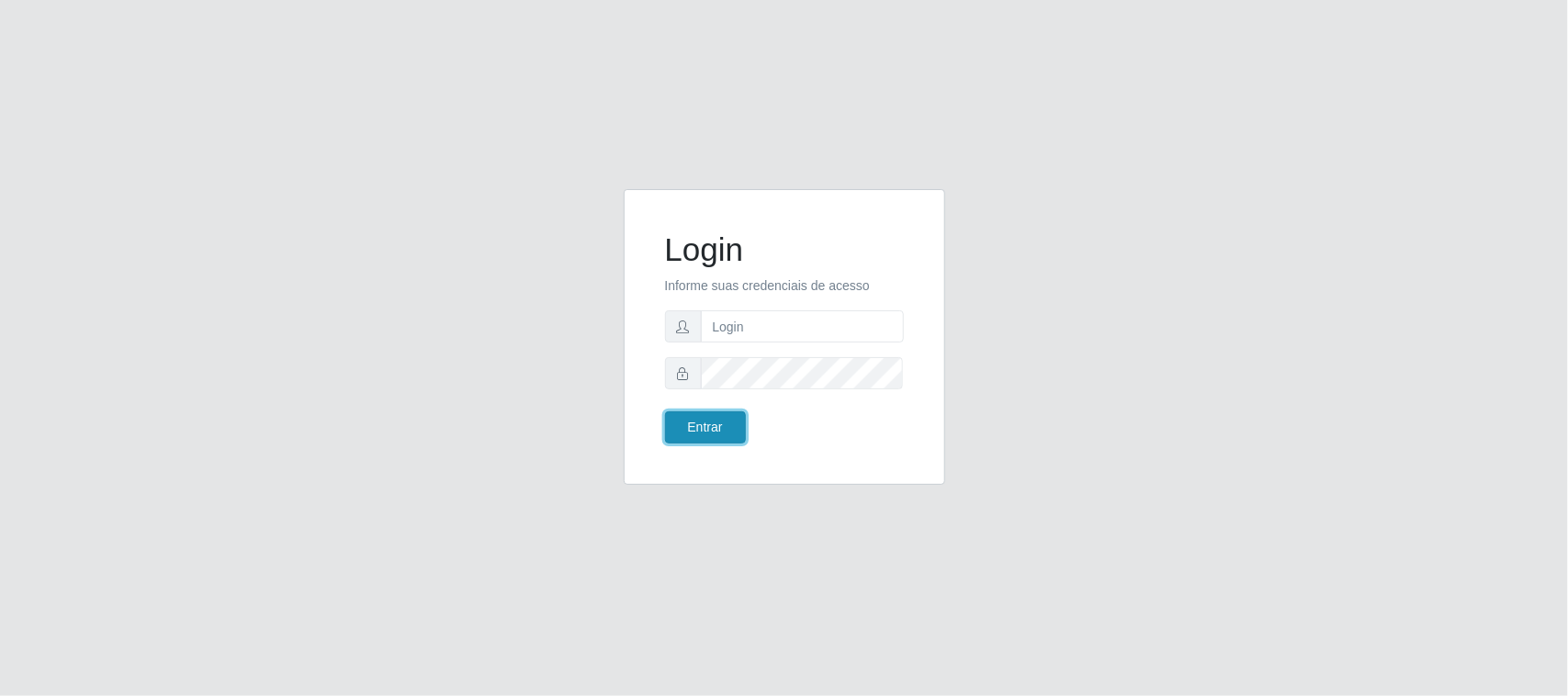
click at [719, 428] on button "Entrar" at bounding box center [705, 427] width 81 height 32
click at [745, 324] on body "Login Informe suas credenciais de acesso Entrar" at bounding box center [784, 348] width 1568 height 696
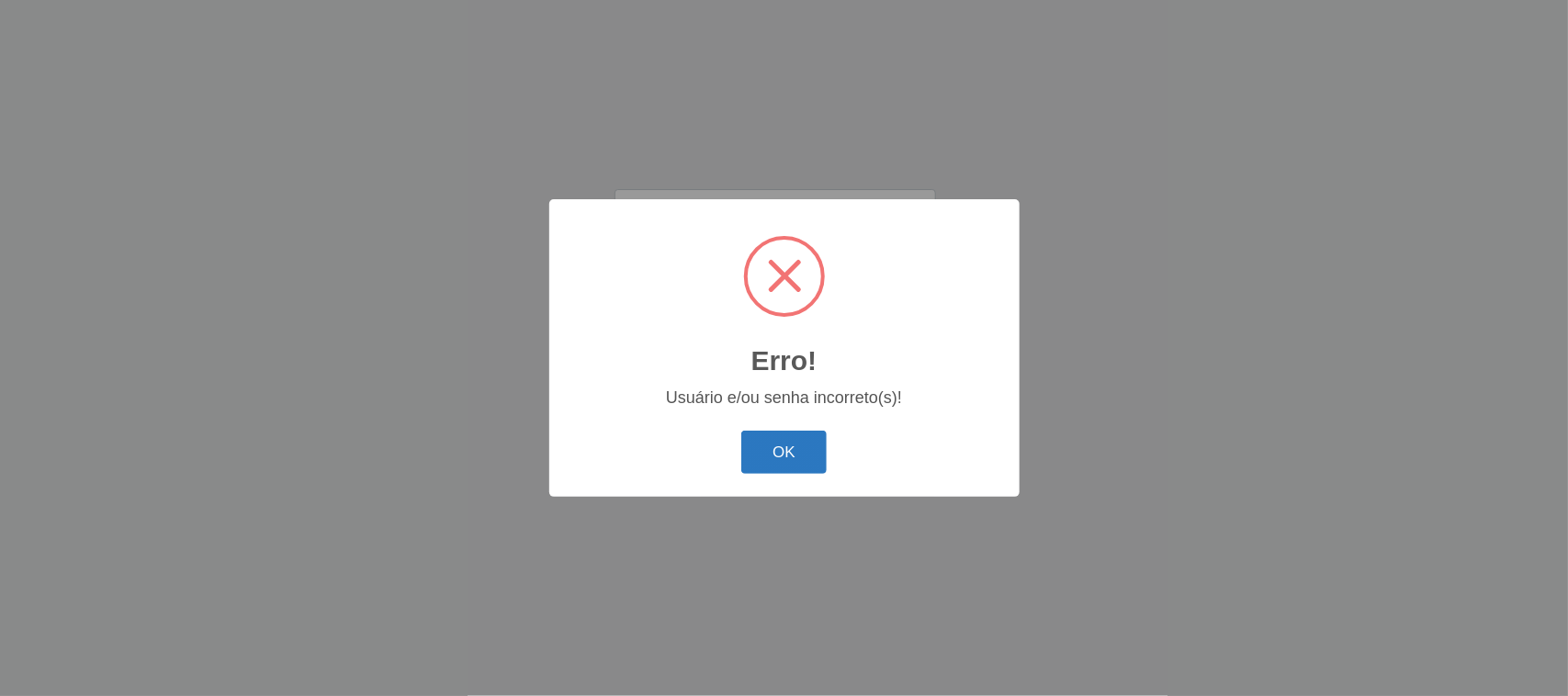
click at [788, 457] on button "OK" at bounding box center [784, 452] width 85 height 43
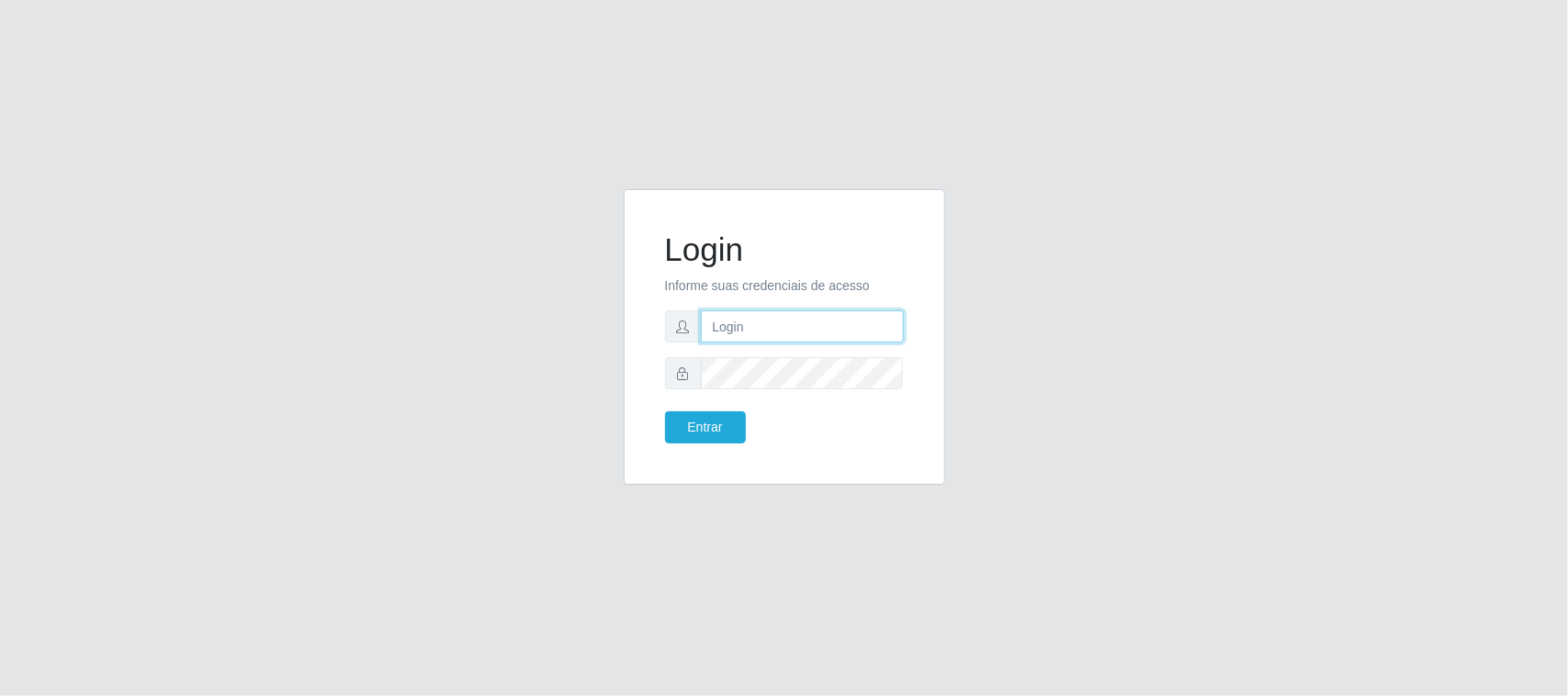
click at [745, 322] on input "text" at bounding box center [802, 326] width 203 height 32
click at [665, 411] on button "Entrar" at bounding box center [705, 427] width 81 height 32
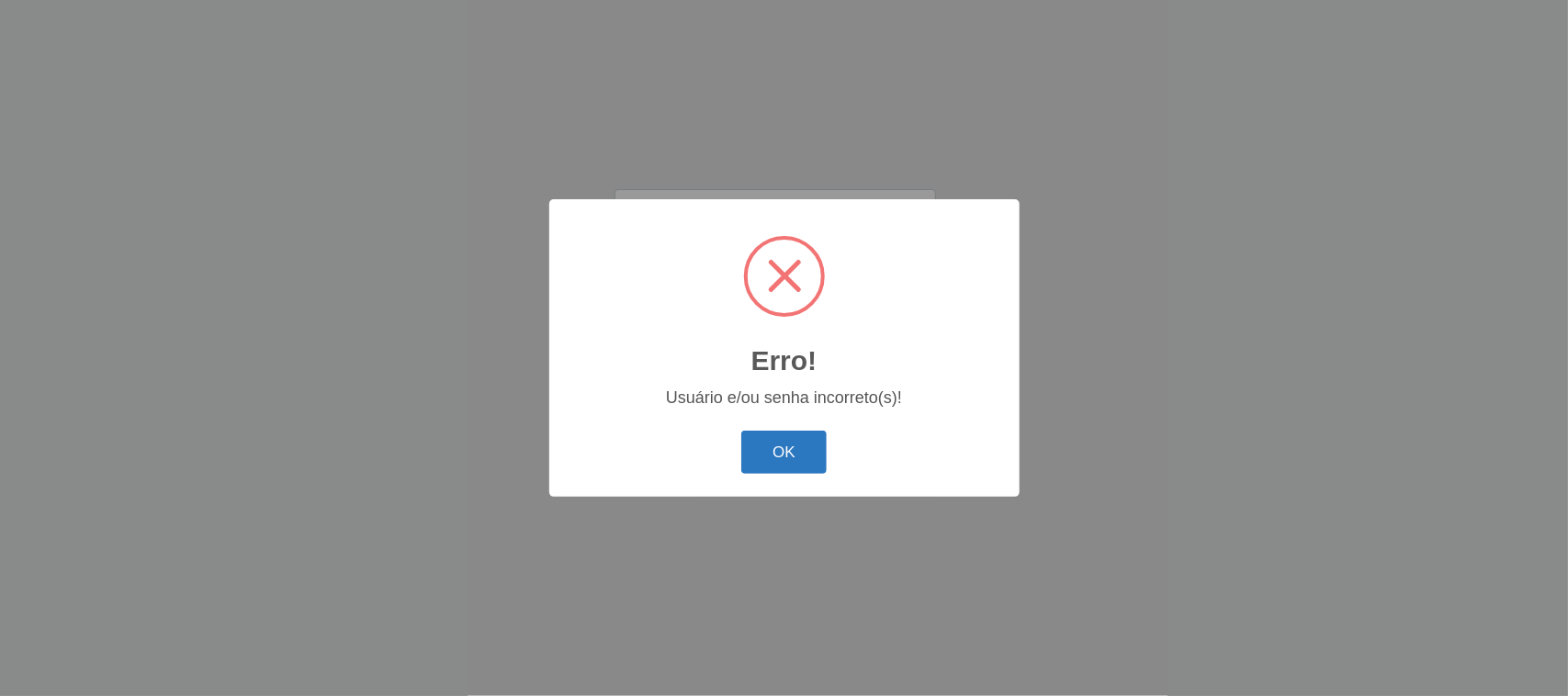
click at [786, 453] on button "OK" at bounding box center [784, 452] width 85 height 43
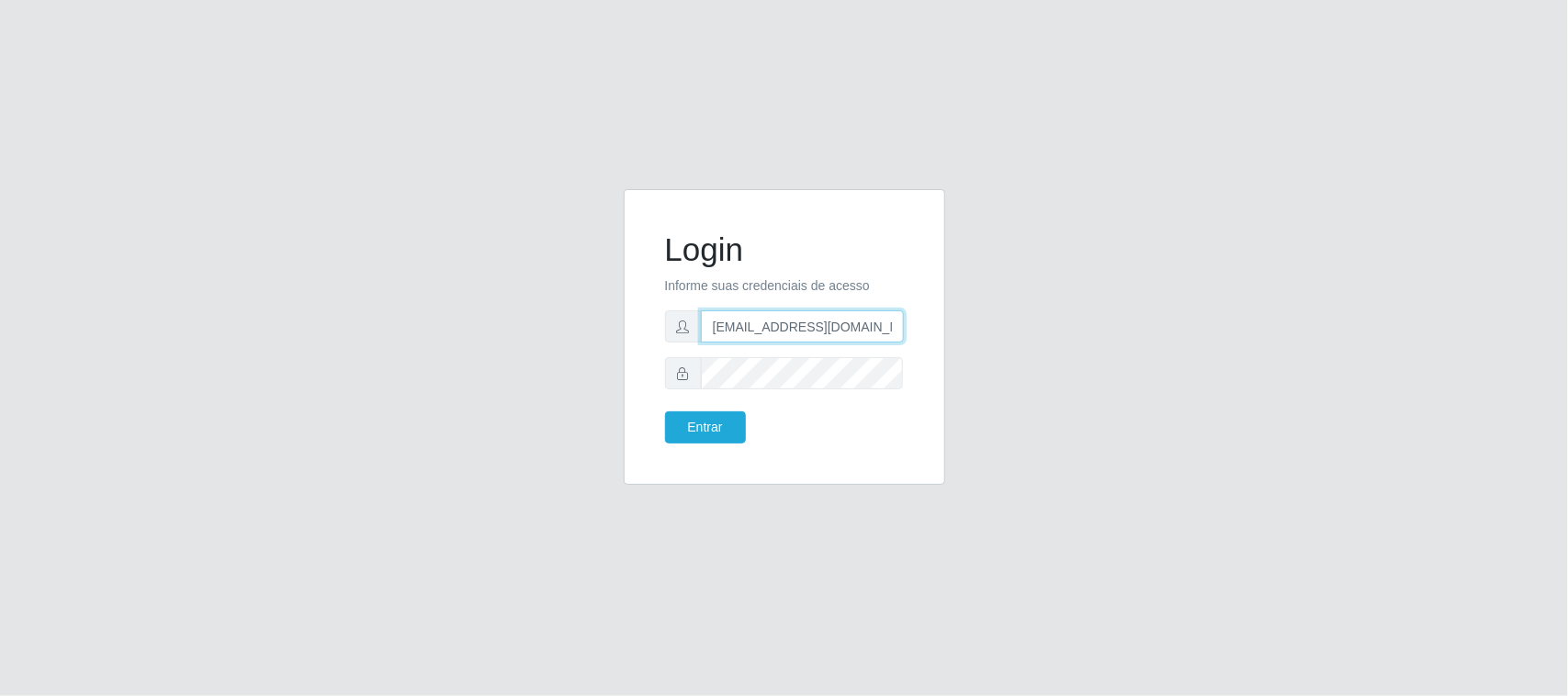
drag, startPoint x: 889, startPoint y: 328, endPoint x: 684, endPoint y: 333, distance: 205.1
click at [684, 333] on div "mnariaalciene042018@gmail.com" at bounding box center [784, 326] width 239 height 32
type input "m"
click at [741, 335] on input "m" at bounding box center [802, 326] width 203 height 32
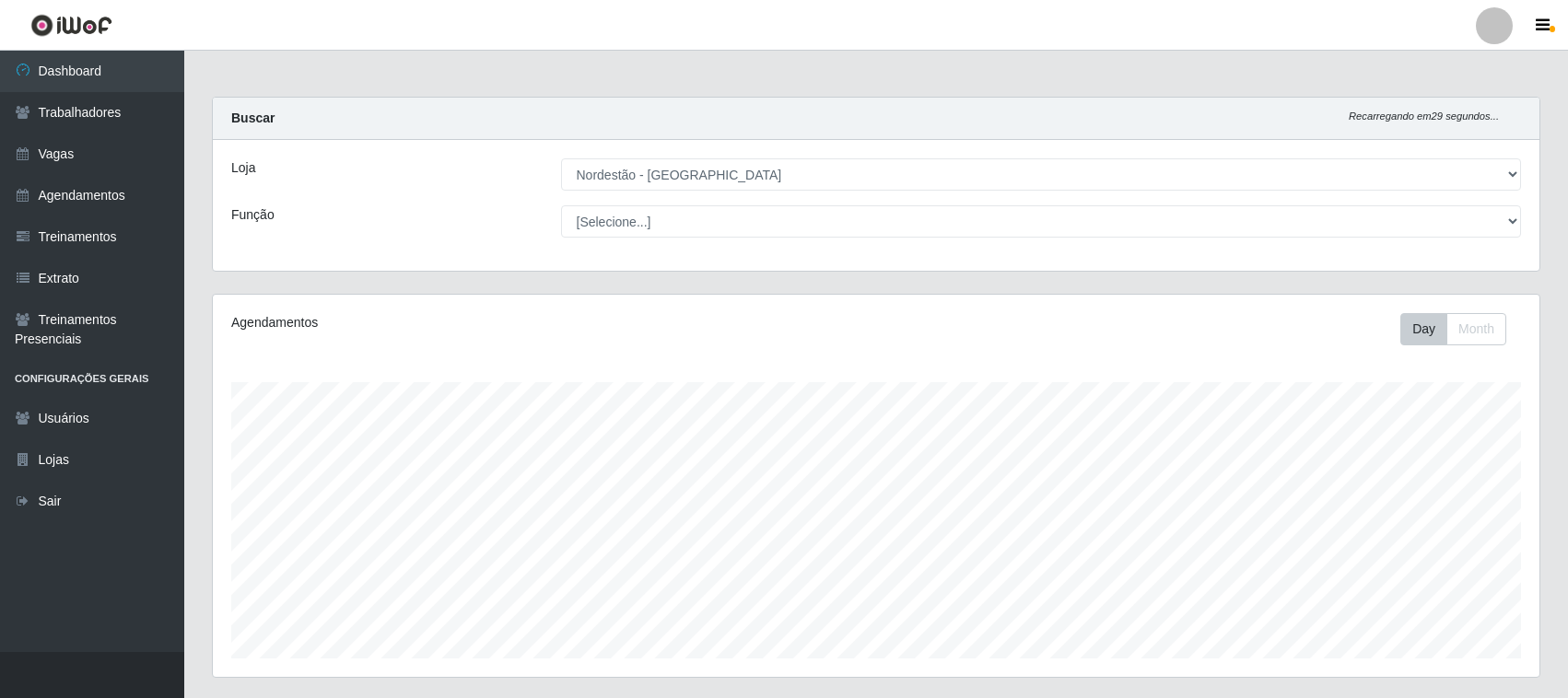
select select "382"
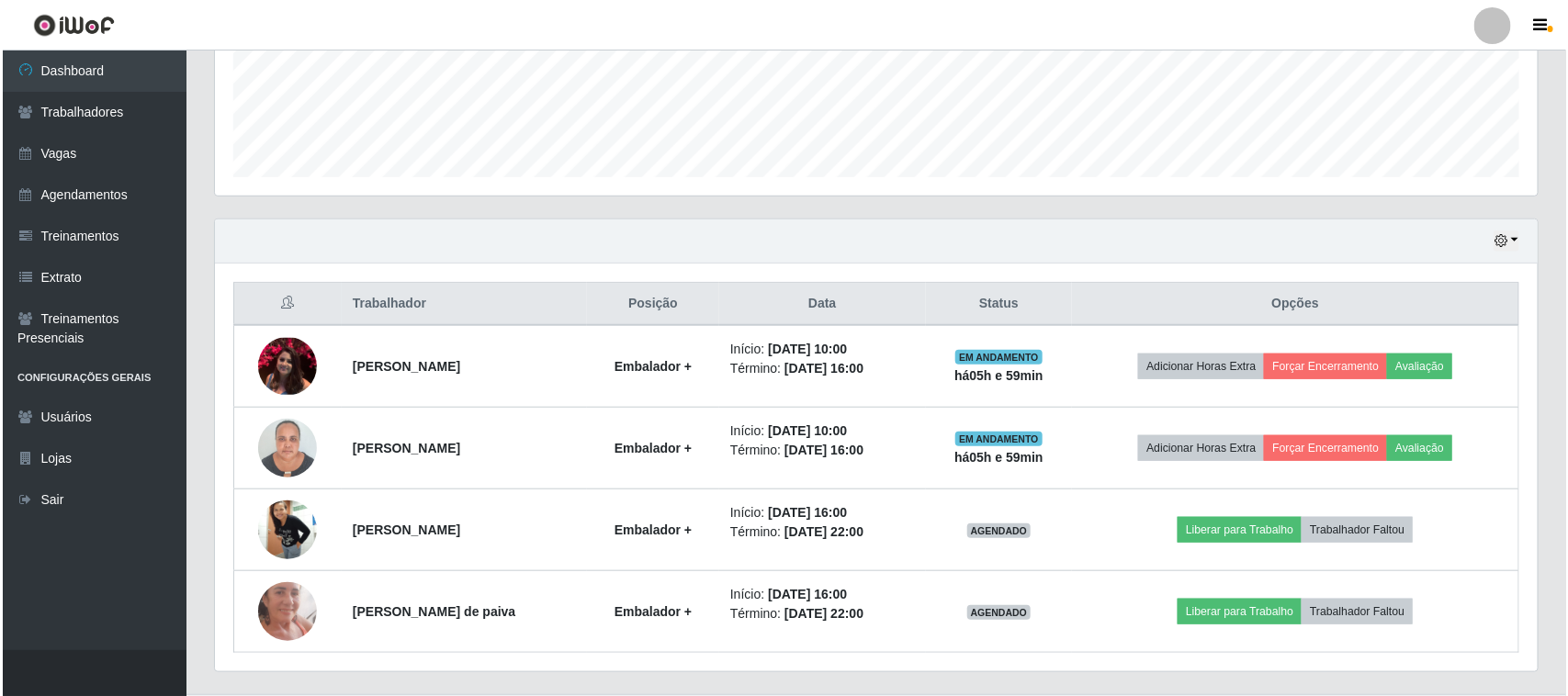
scroll to position [382, 1323]
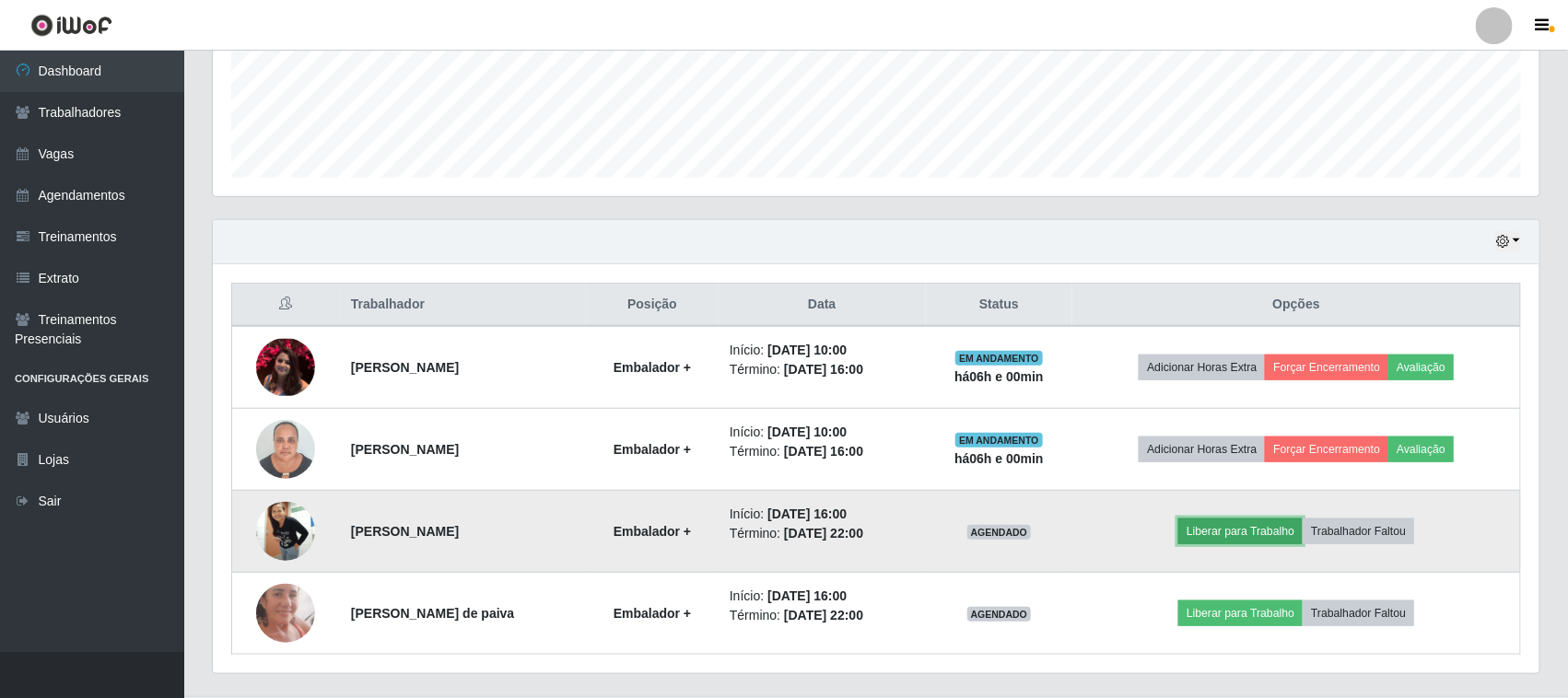
click at [1258, 532] on button "Liberar para Trabalho" at bounding box center [1240, 531] width 124 height 26
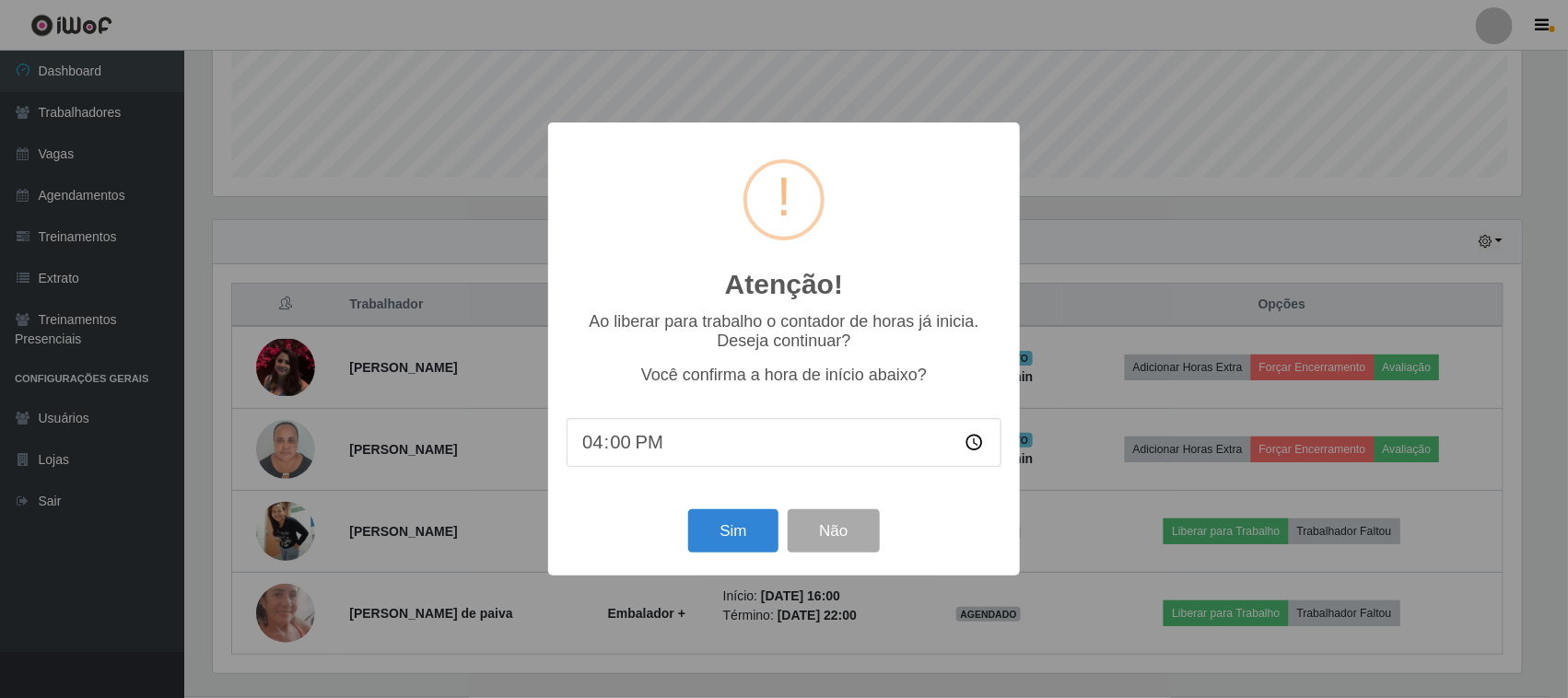
scroll to position [383, 1314]
click at [711, 531] on button "Sim" at bounding box center [735, 530] width 89 height 43
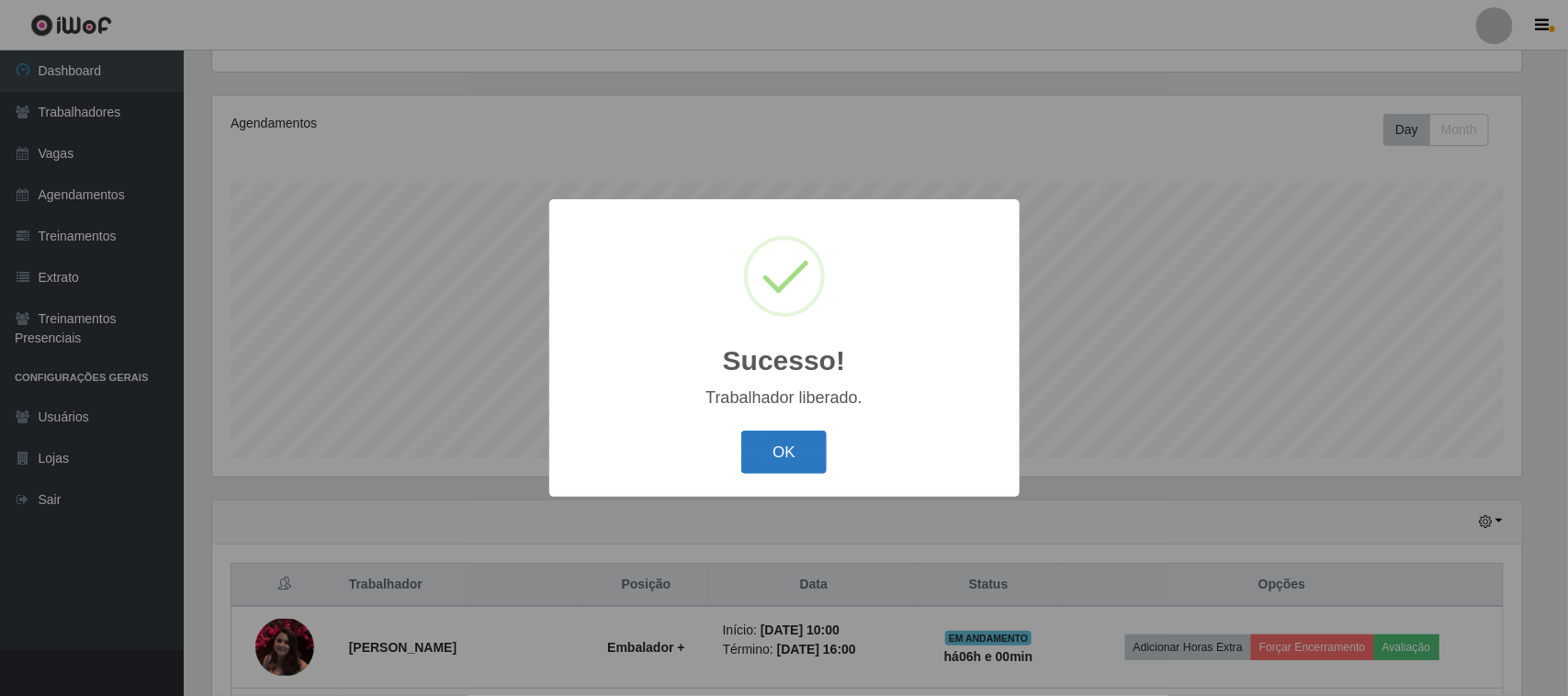
click at [782, 456] on button "OK" at bounding box center [784, 452] width 85 height 43
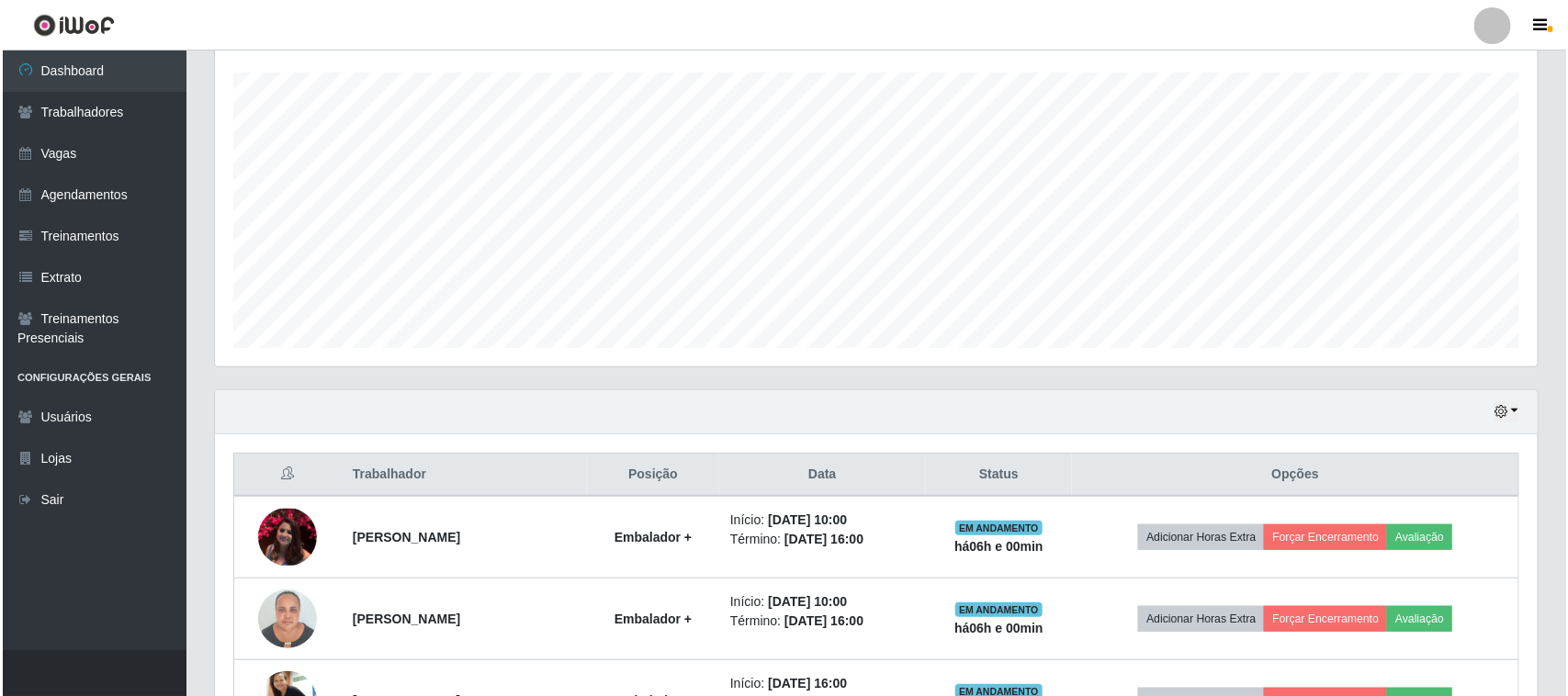
scroll to position [525, 0]
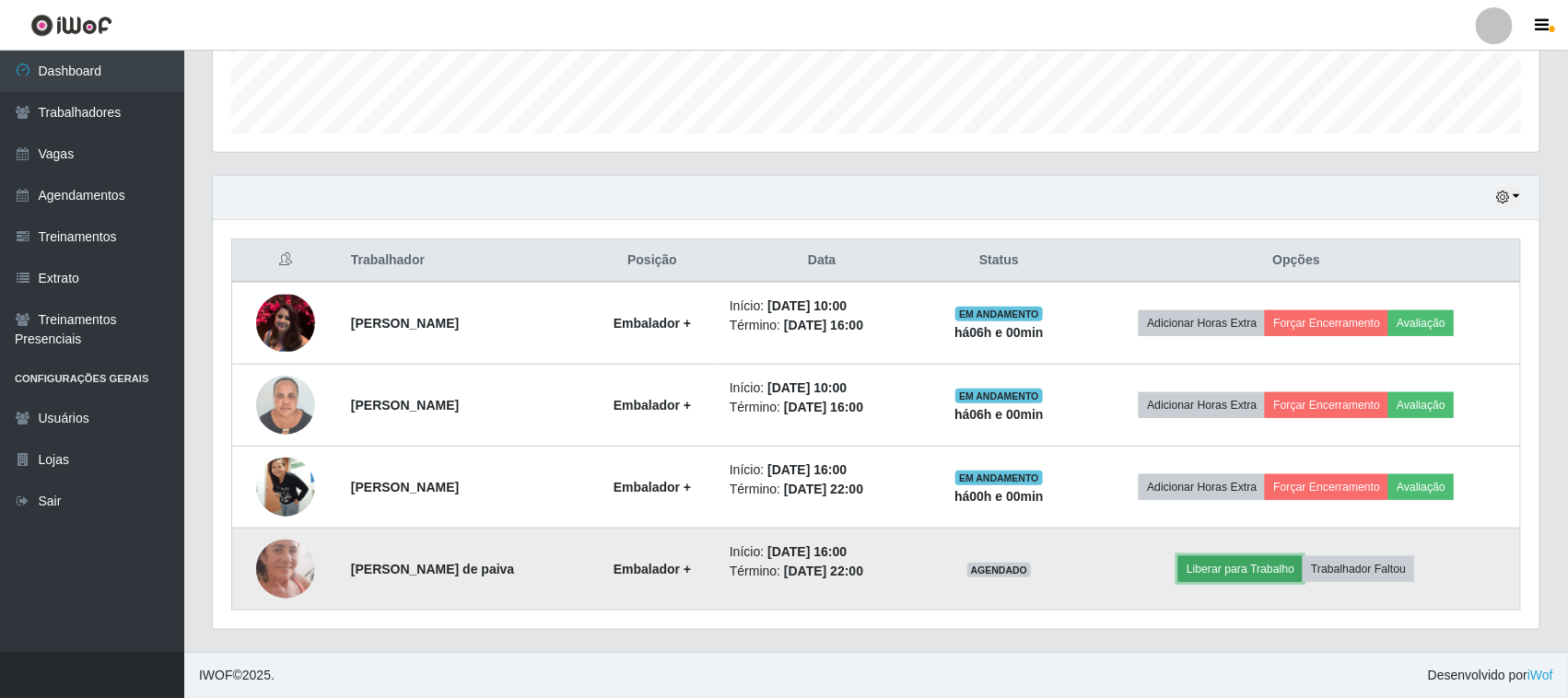
click at [1279, 569] on button "Liberar para Trabalho" at bounding box center [1240, 569] width 124 height 26
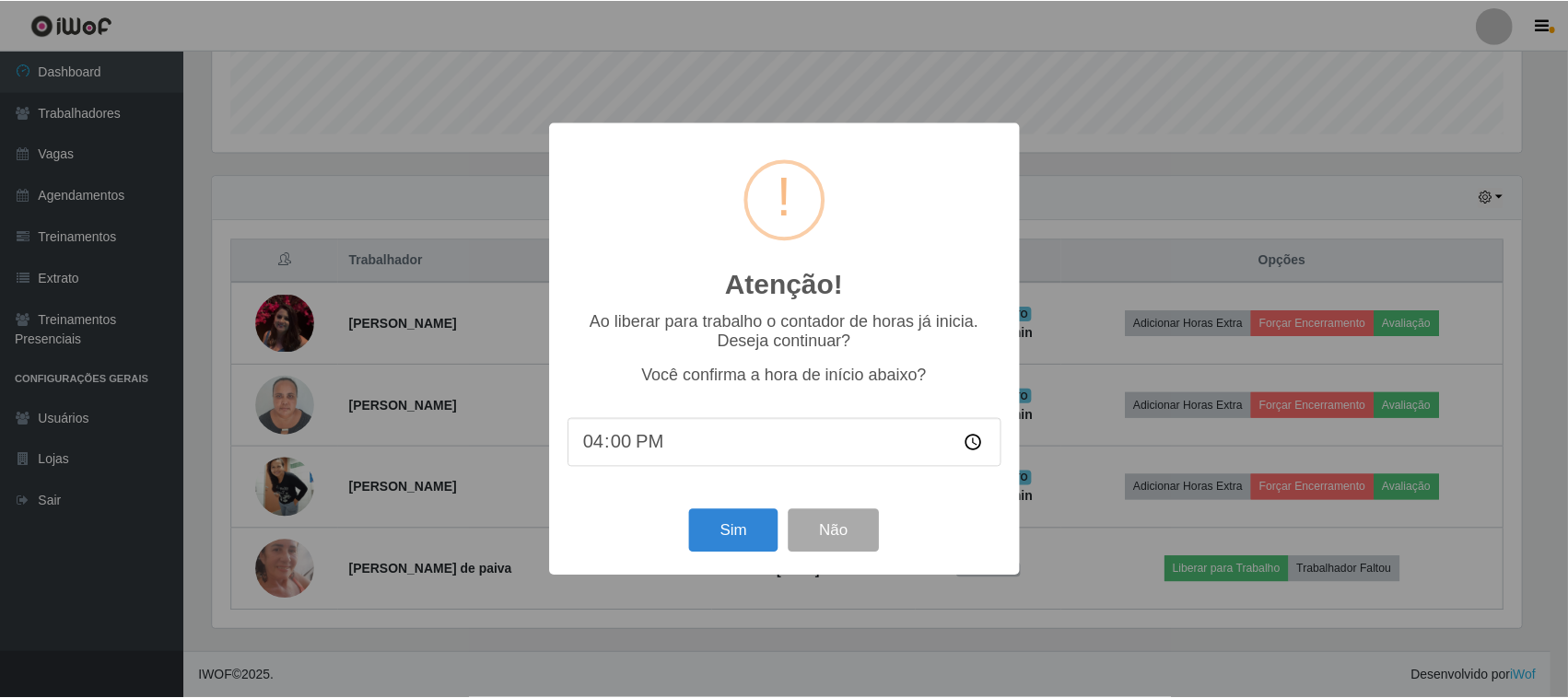
scroll to position [383, 1314]
click at [724, 539] on button "Sim" at bounding box center [735, 530] width 89 height 43
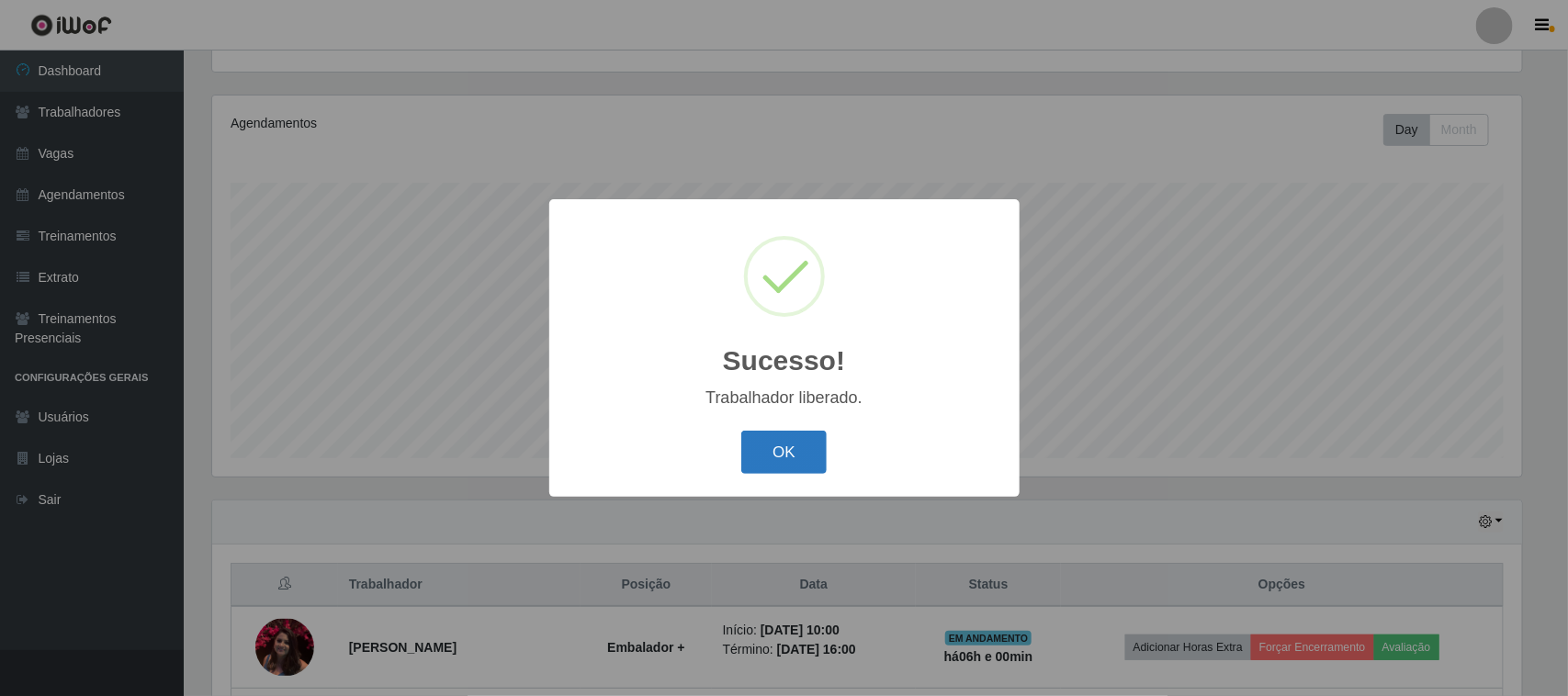
click at [765, 450] on button "OK" at bounding box center [784, 452] width 85 height 43
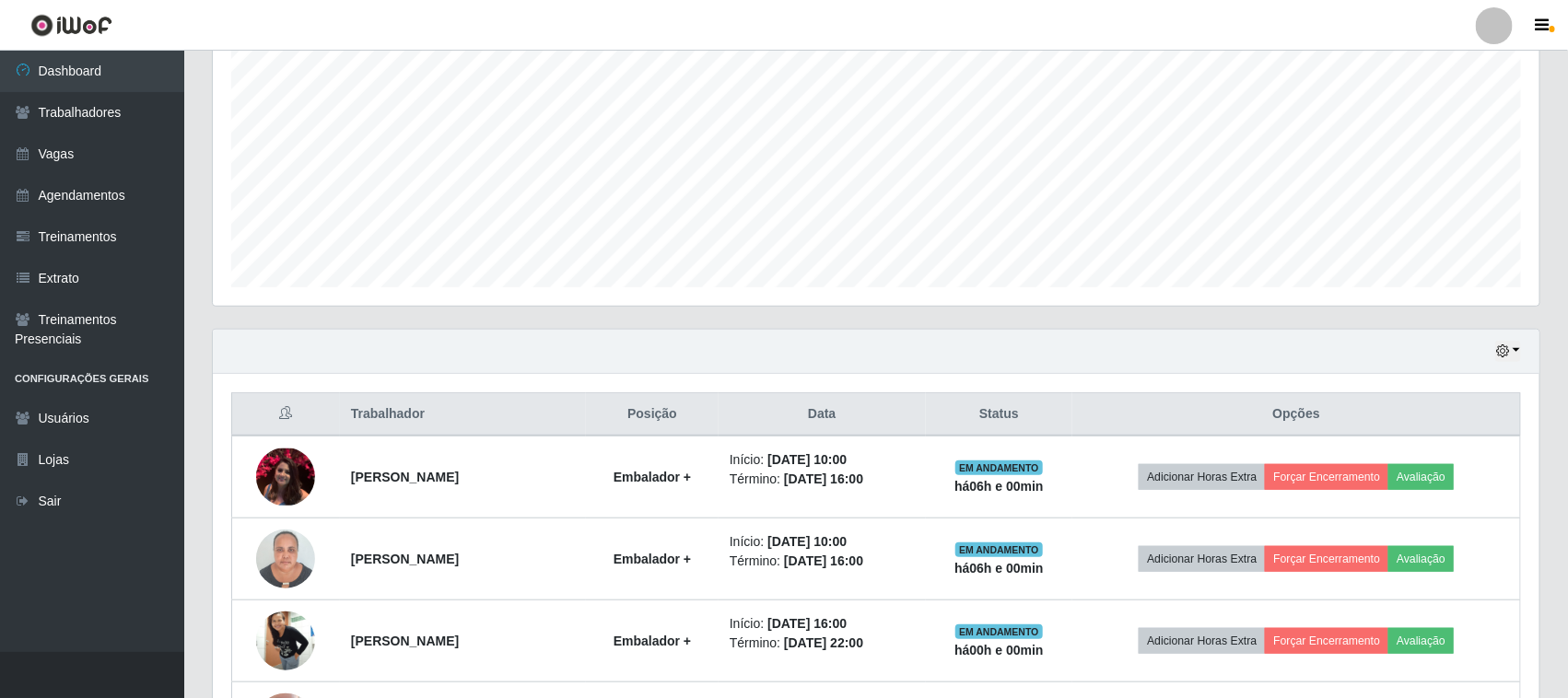
scroll to position [527, 0]
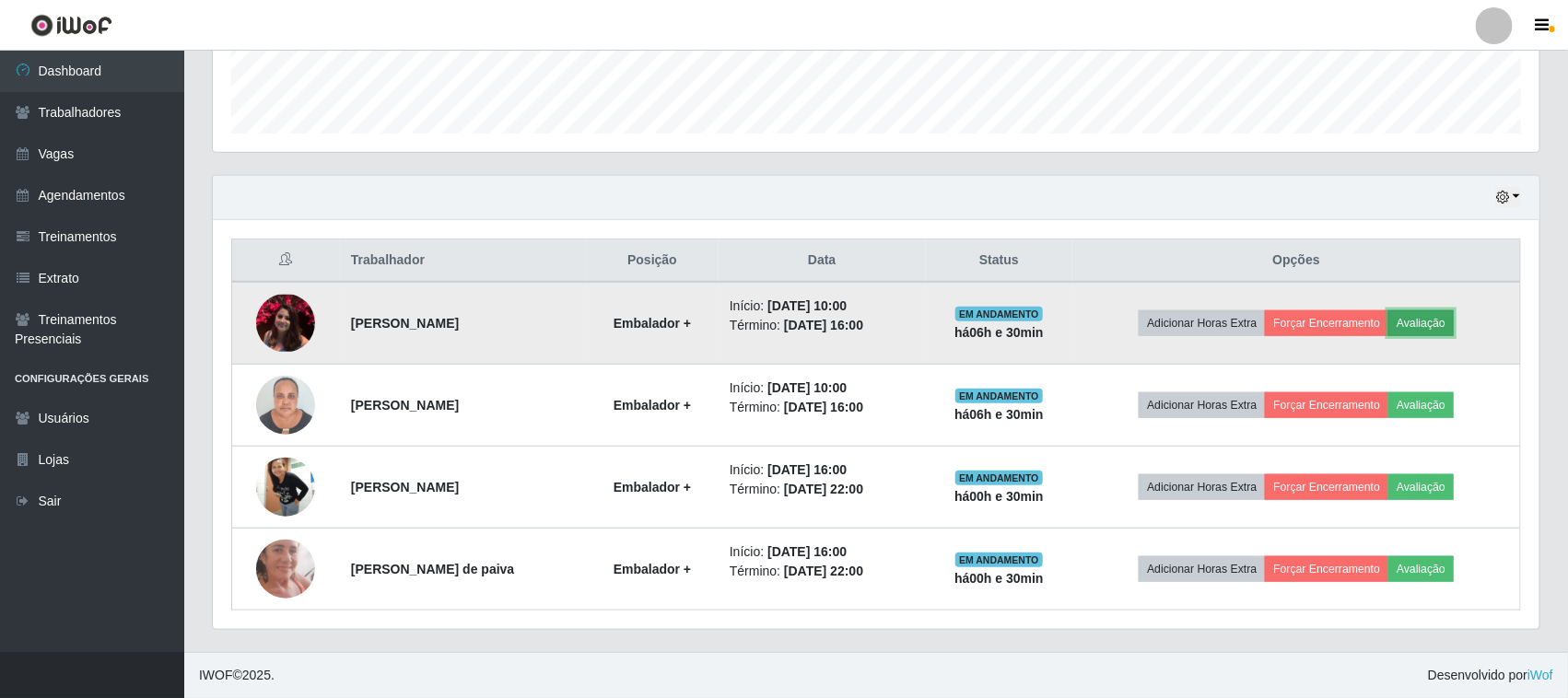
click at [1440, 325] on button "Avaliação" at bounding box center [1421, 323] width 65 height 26
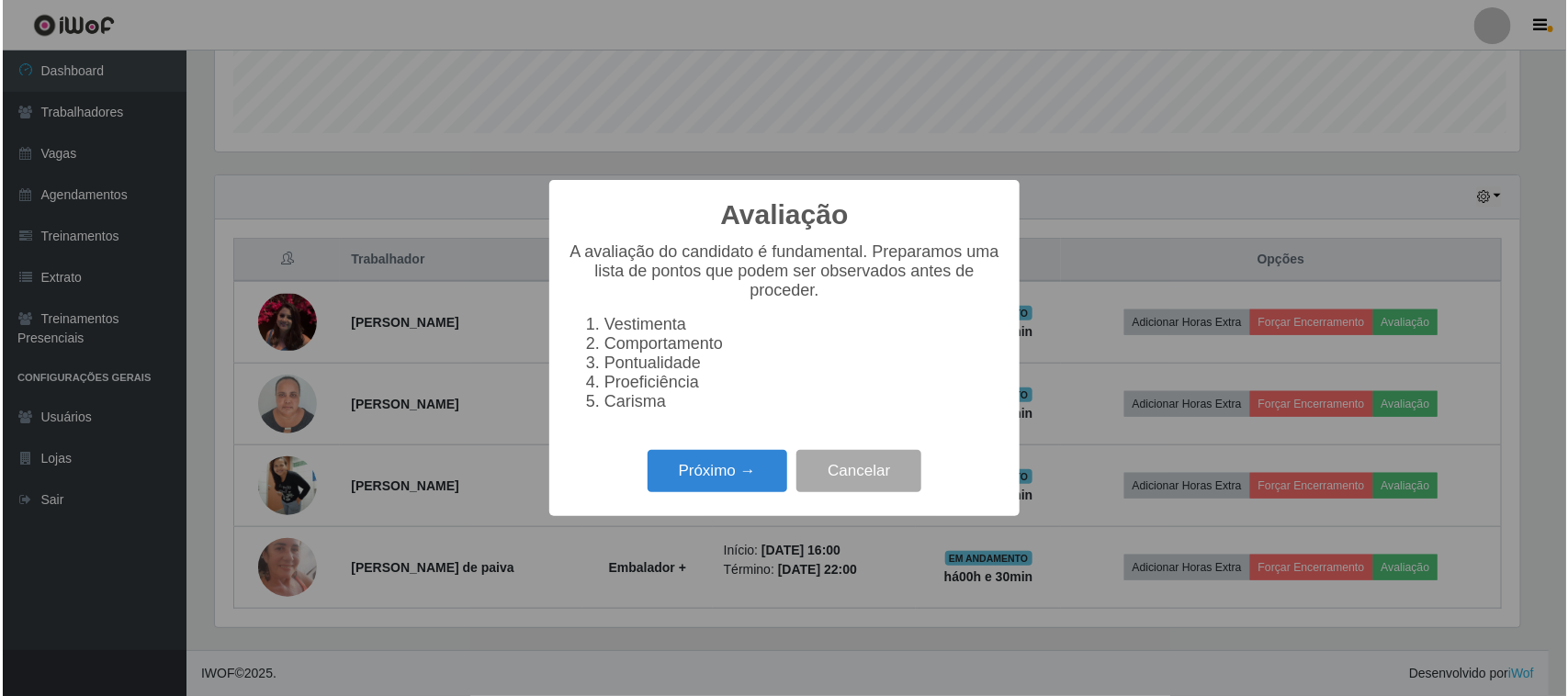
scroll to position [382, 1310]
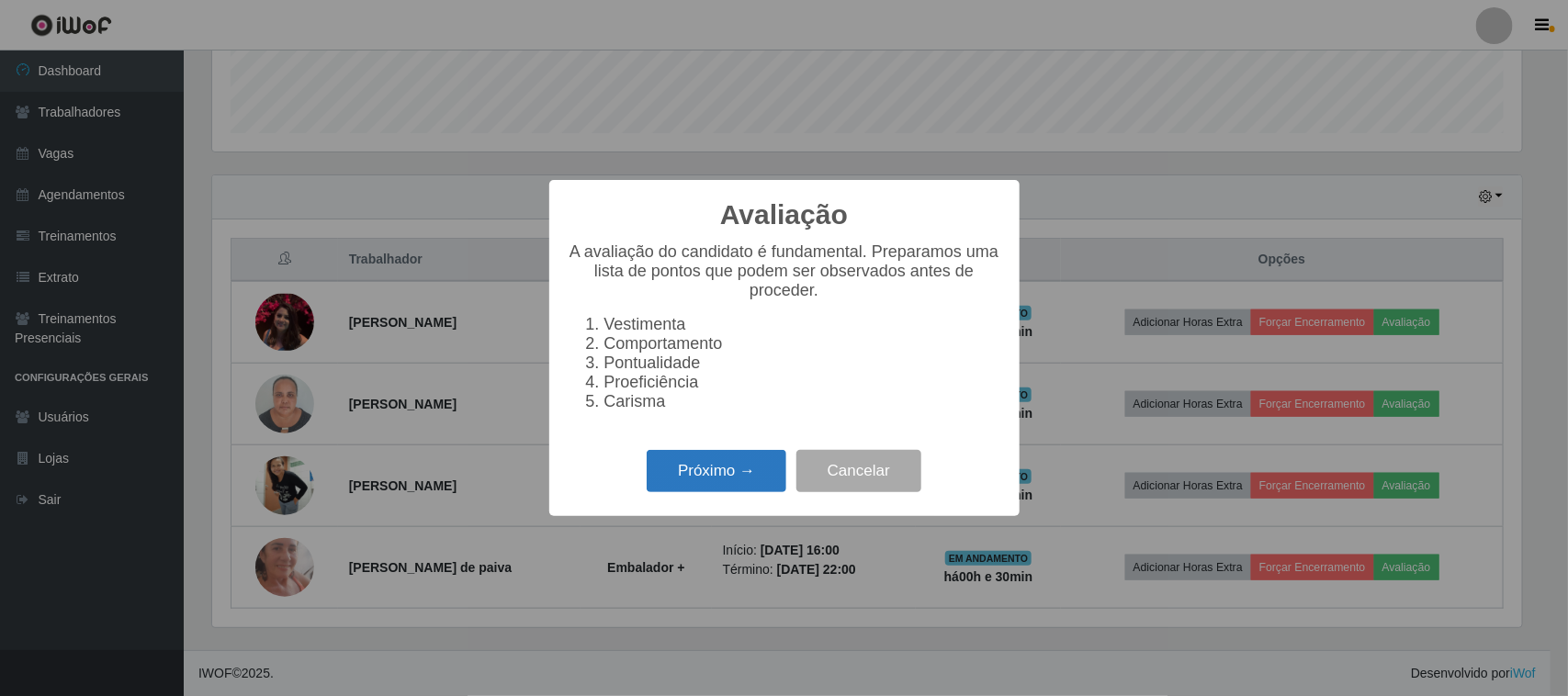
click at [749, 489] on button "Próximo →" at bounding box center [716, 471] width 140 height 43
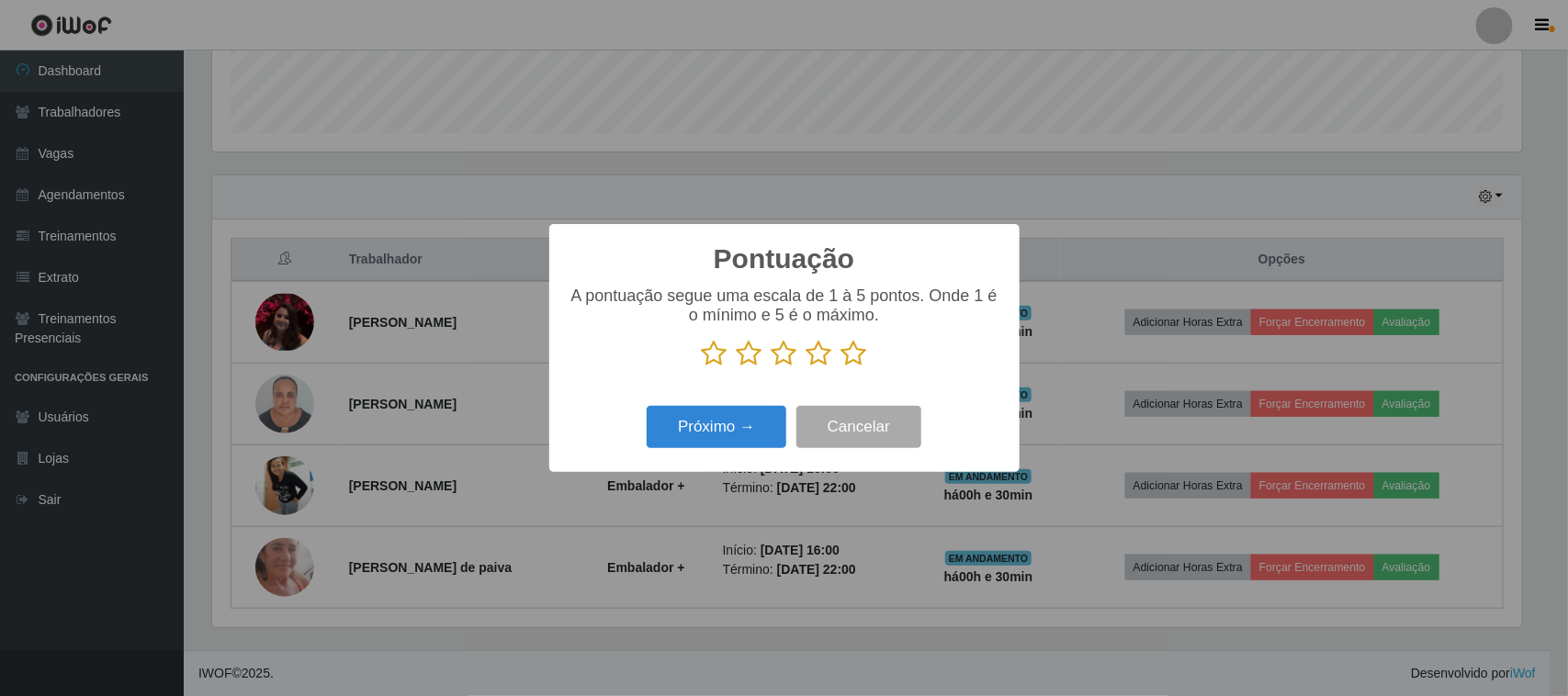
drag, startPoint x: 869, startPoint y: 356, endPoint x: 851, endPoint y: 365, distance: 20.1
click at [868, 356] on p at bounding box center [784, 354] width 434 height 28
drag, startPoint x: 856, startPoint y: 361, endPoint x: 805, endPoint y: 415, distance: 74.3
click at [855, 361] on icon at bounding box center [854, 354] width 26 height 28
click at [841, 367] on input "radio" at bounding box center [841, 367] width 0 height 0
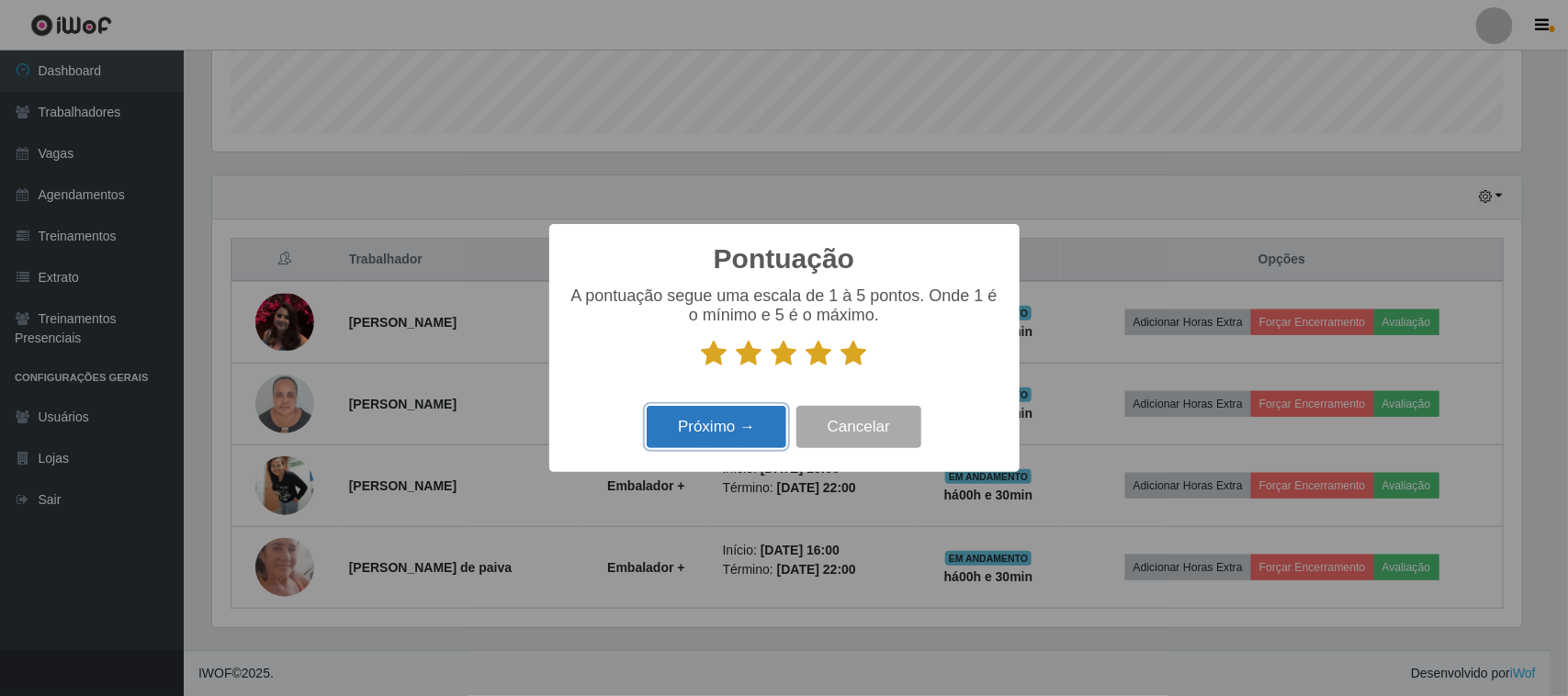
click at [772, 432] on button "Próximo →" at bounding box center [716, 427] width 140 height 43
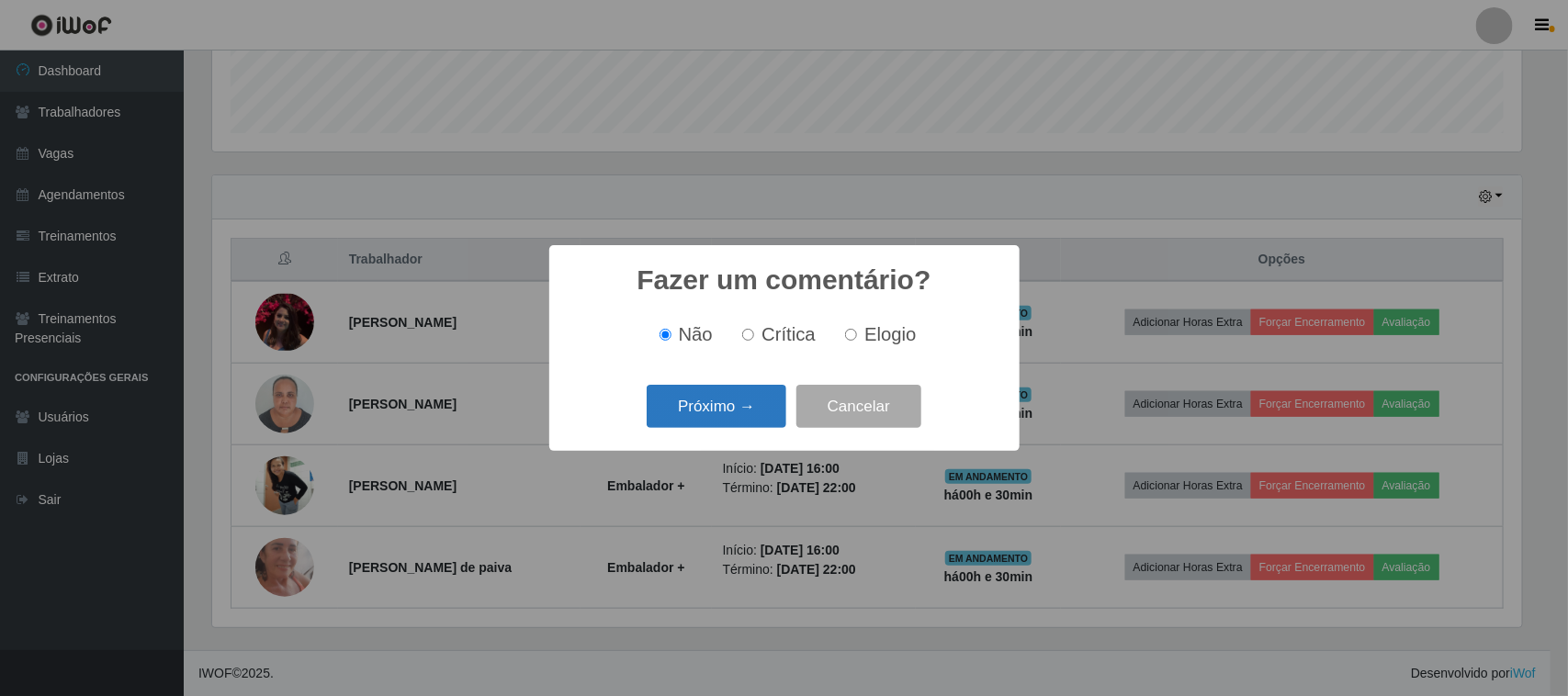
click at [773, 419] on button "Próximo →" at bounding box center [716, 406] width 140 height 43
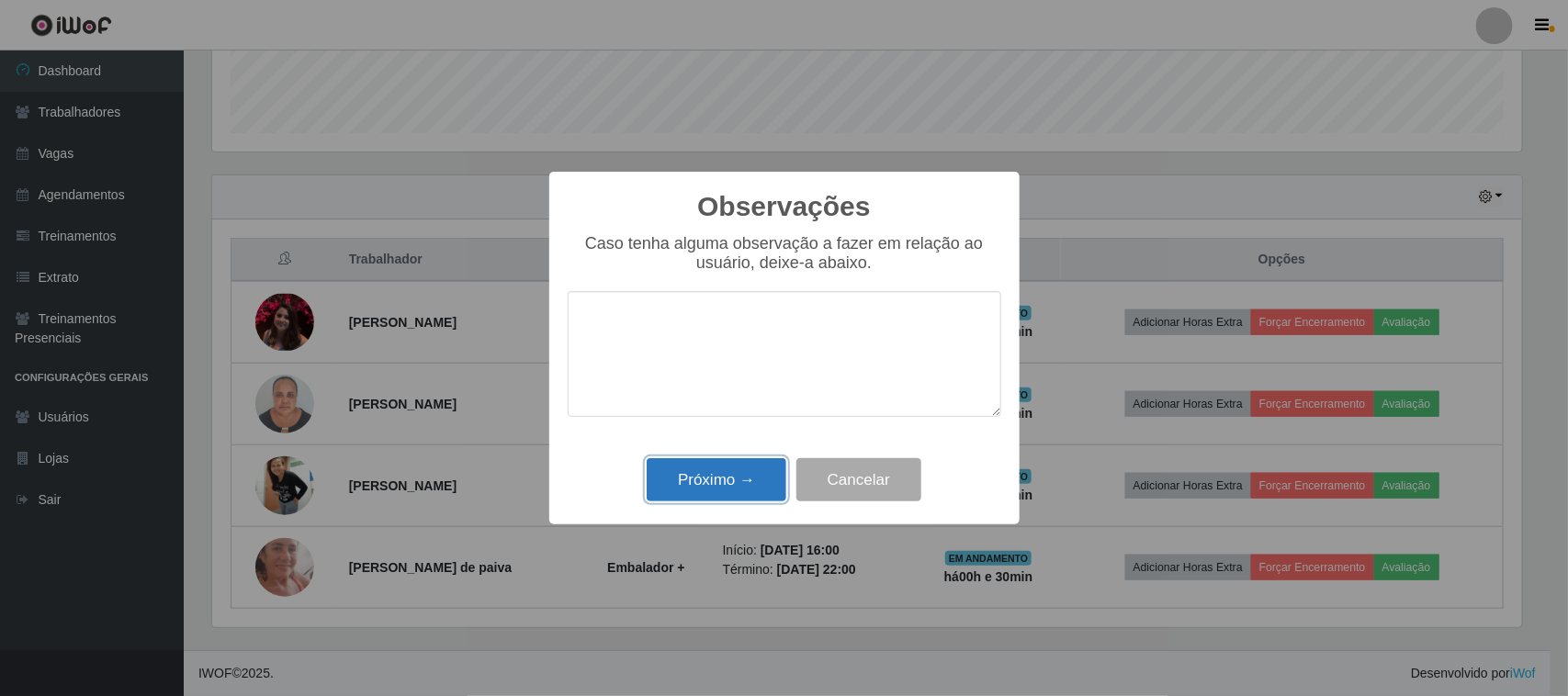
click at [756, 485] on button "Próximo →" at bounding box center [716, 479] width 140 height 43
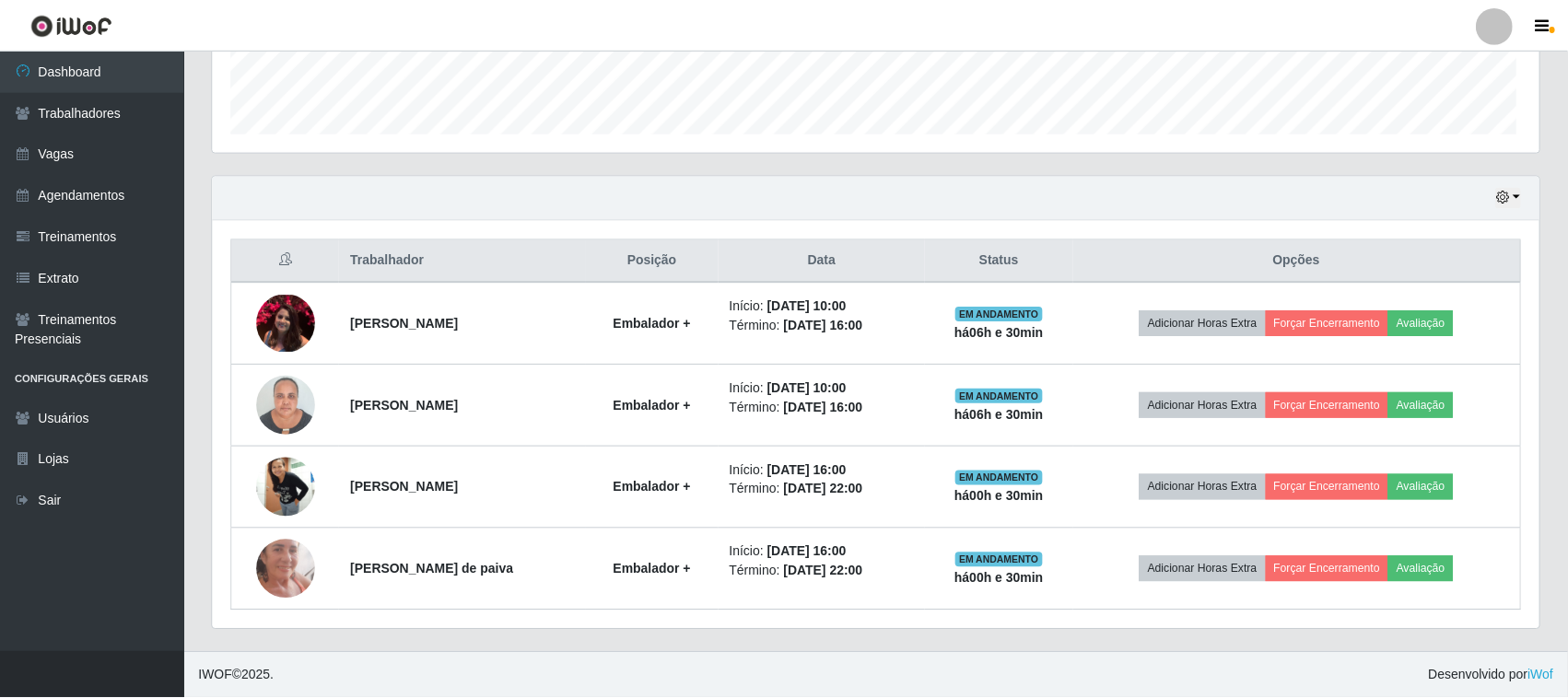
scroll to position [383, 1327]
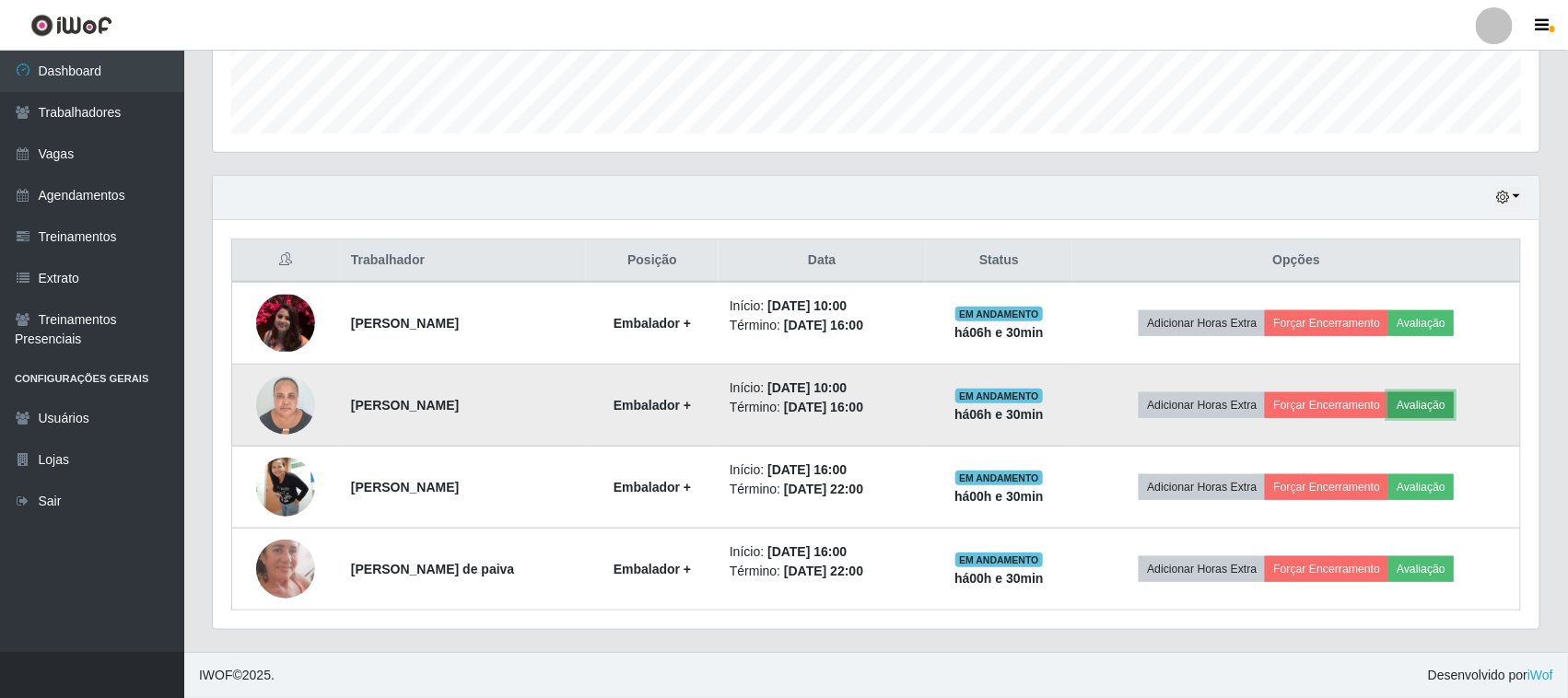
click at [1405, 403] on button "Avaliação" at bounding box center [1421, 405] width 65 height 26
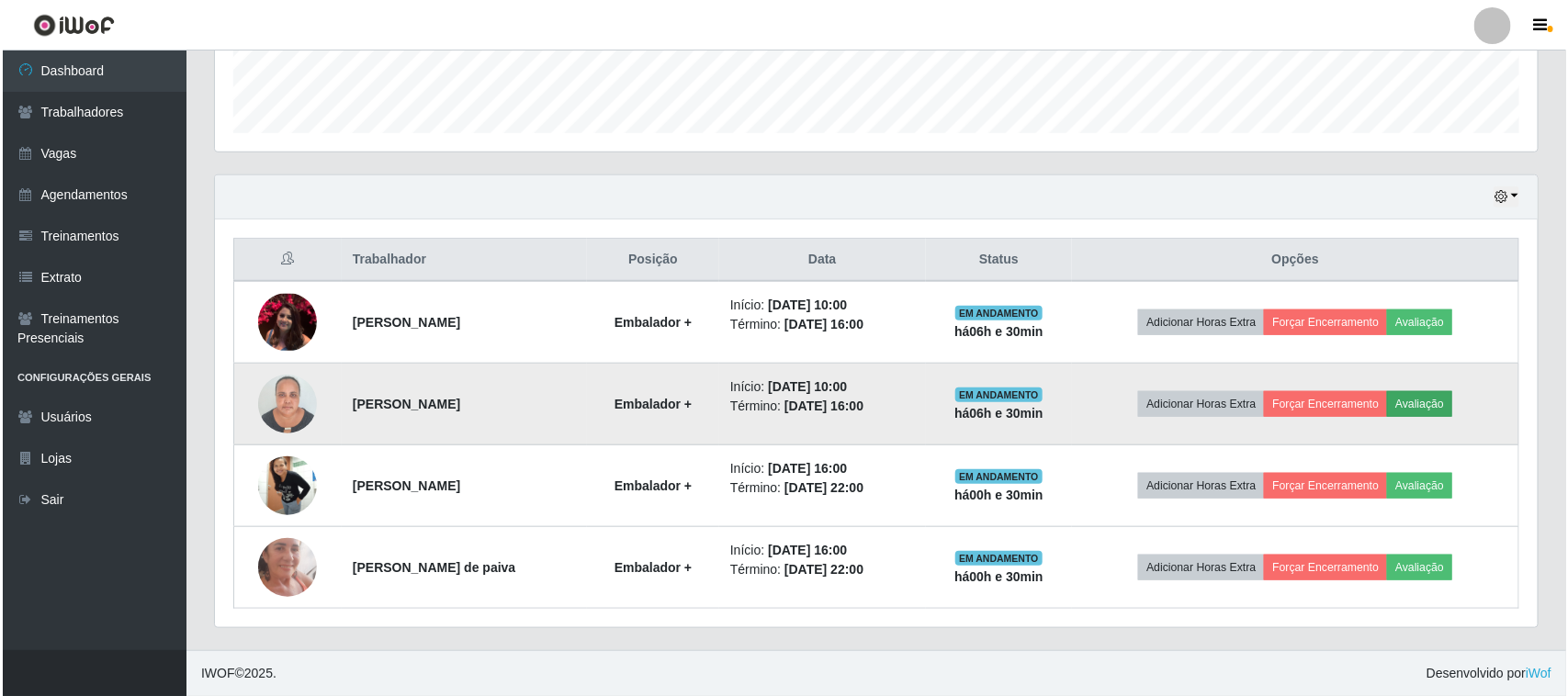
scroll to position [382, 1310]
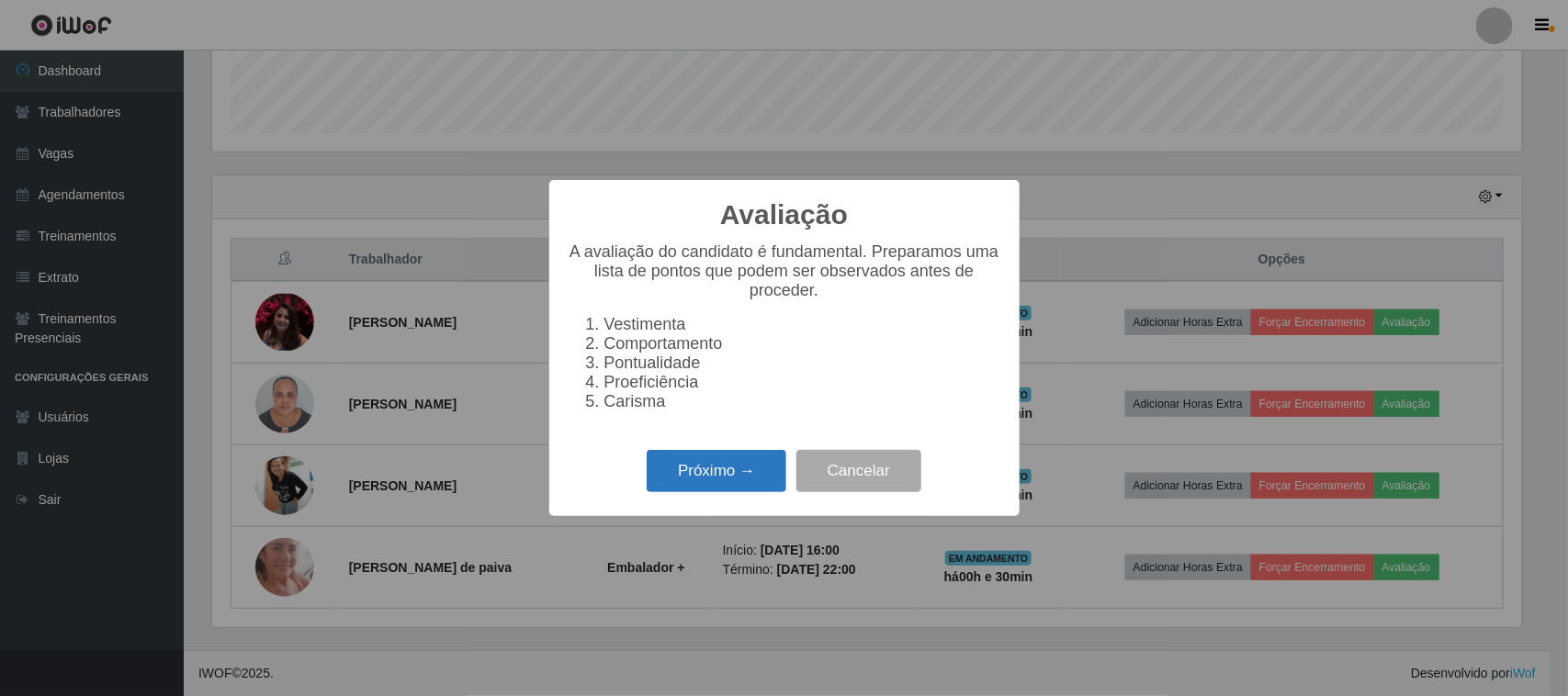
click at [764, 488] on button "Próximo →" at bounding box center [716, 471] width 140 height 43
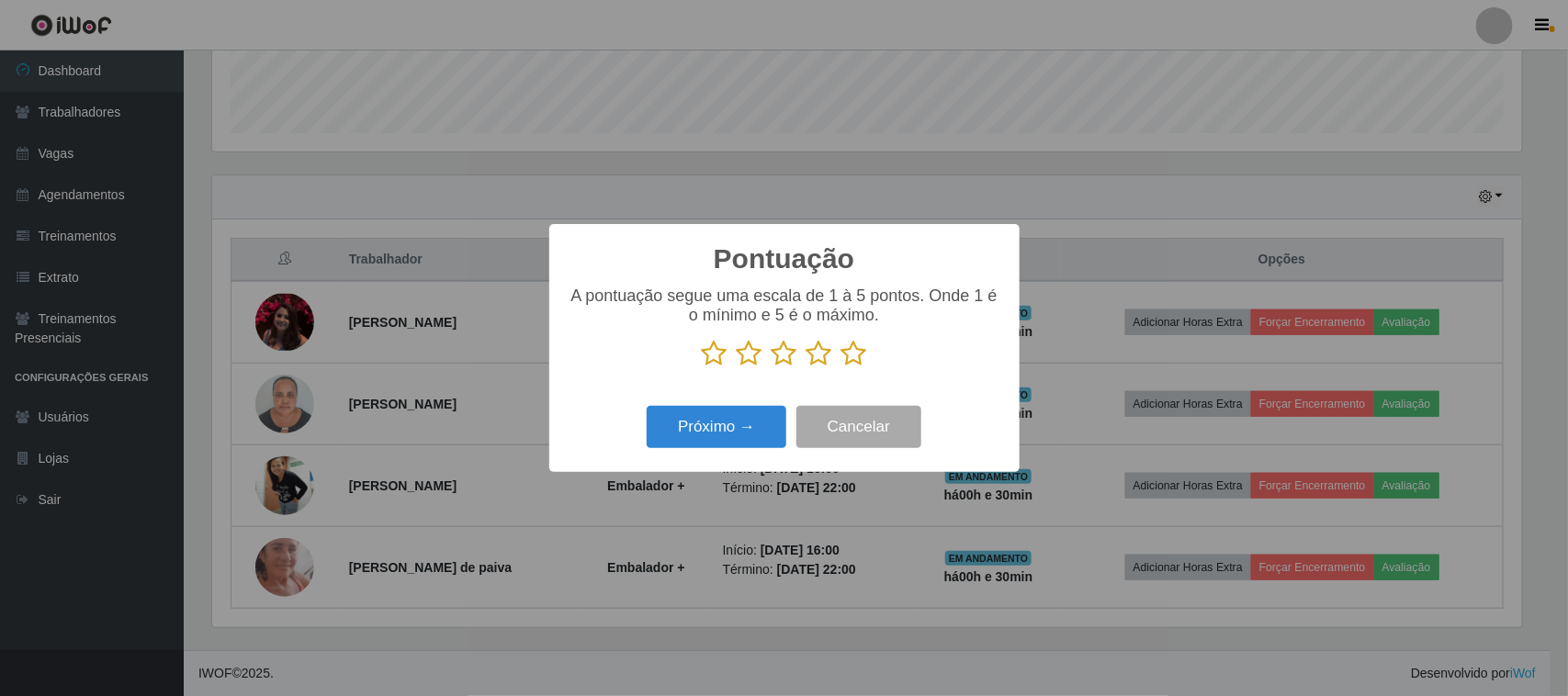
scroll to position [917665, 917100]
drag, startPoint x: 863, startPoint y: 354, endPoint x: 846, endPoint y: 368, distance: 22.0
click at [861, 354] on icon at bounding box center [854, 354] width 26 height 28
click at [841, 367] on input "radio" at bounding box center [841, 367] width 0 height 0
click at [765, 428] on button "Próximo →" at bounding box center [716, 427] width 140 height 43
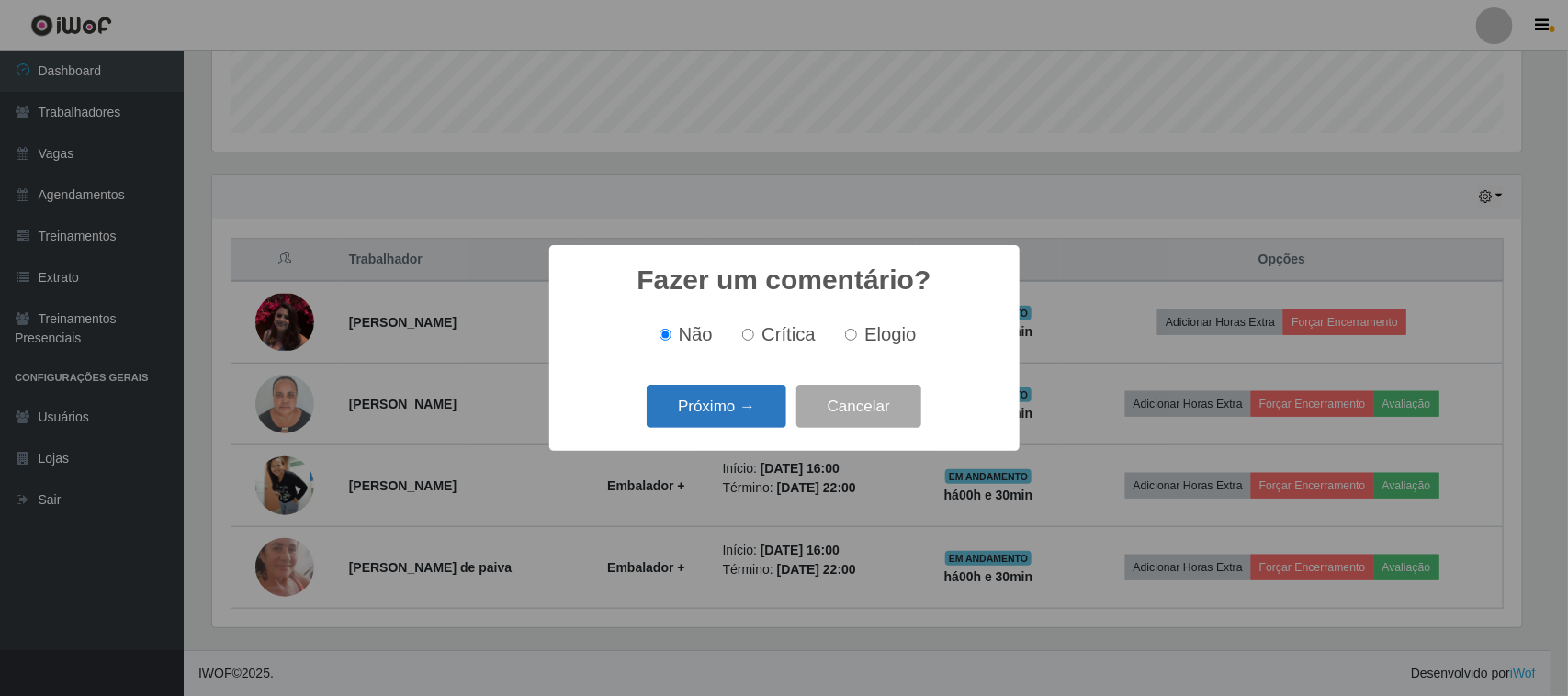
click at [762, 402] on button "Próximo →" at bounding box center [716, 406] width 140 height 43
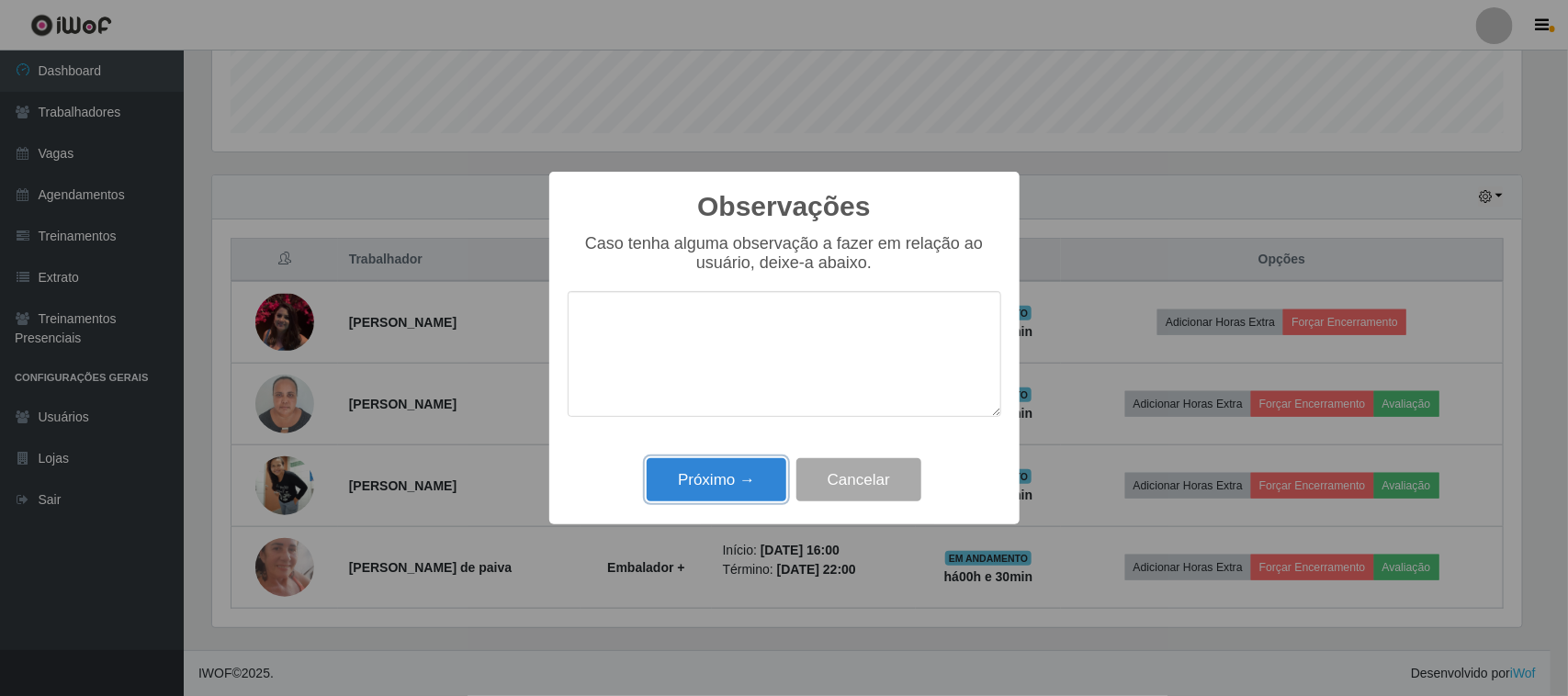
drag, startPoint x: 749, startPoint y: 494, endPoint x: 777, endPoint y: 493, distance: 28.0
click at [750, 494] on button "Próximo →" at bounding box center [716, 479] width 140 height 43
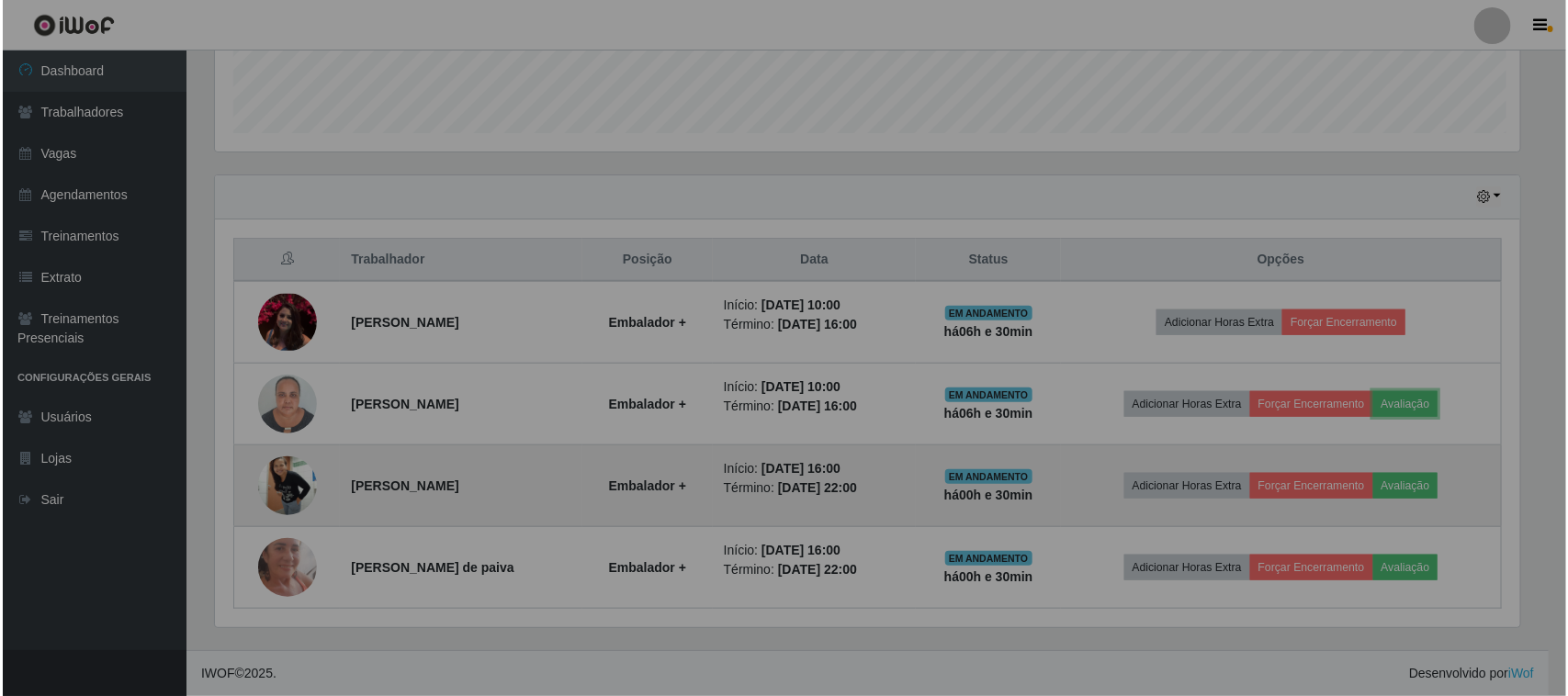
scroll to position [382, 1323]
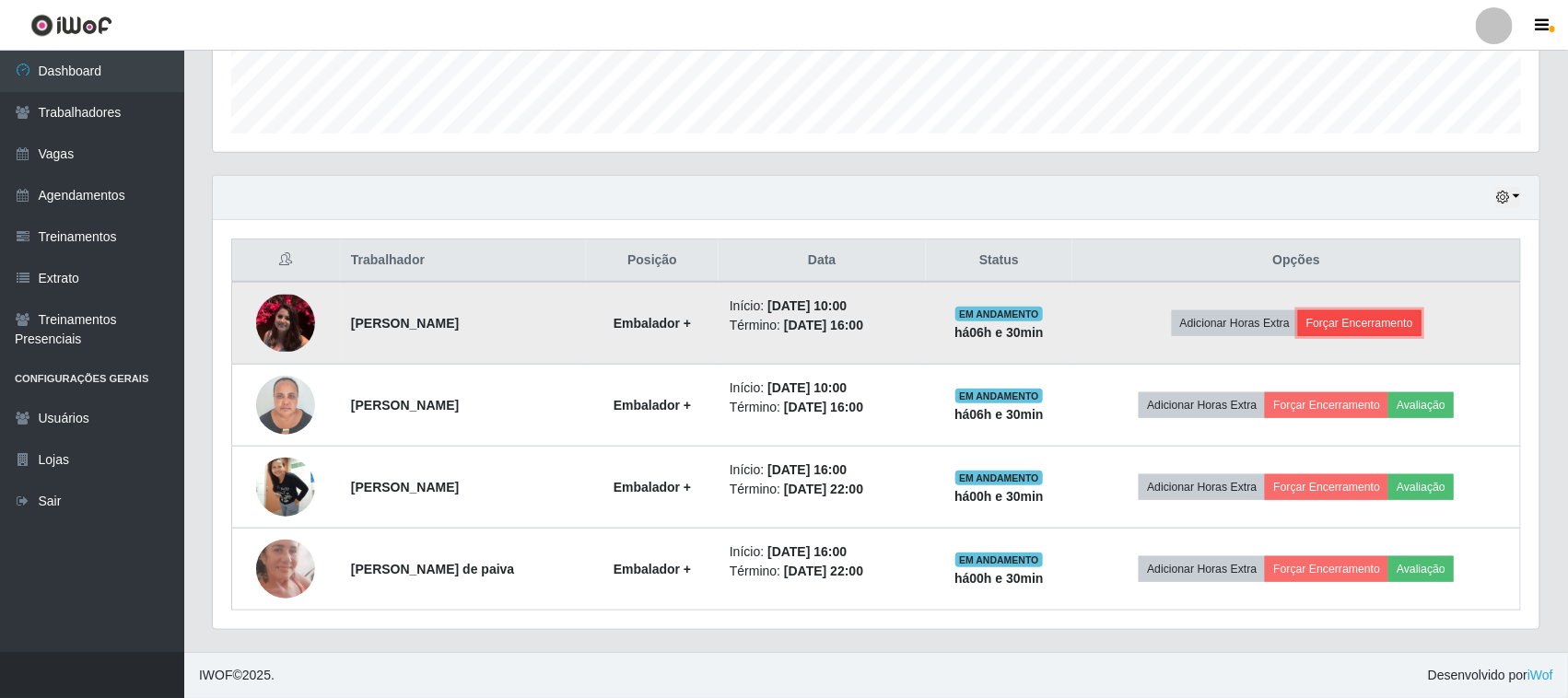
click at [1369, 320] on button "Forçar Encerramento" at bounding box center [1360, 323] width 123 height 26
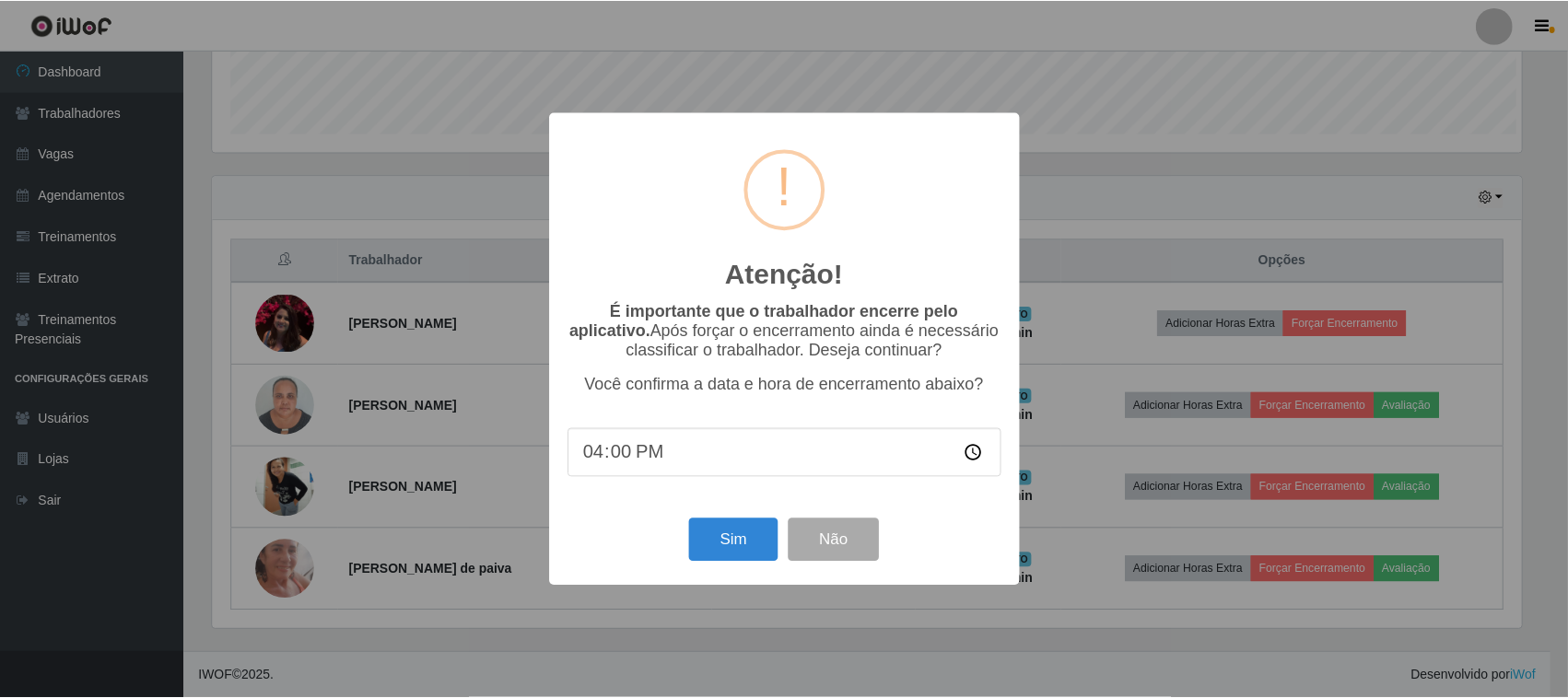
scroll to position [383, 1314]
click at [743, 548] on button "Sim" at bounding box center [735, 540] width 89 height 43
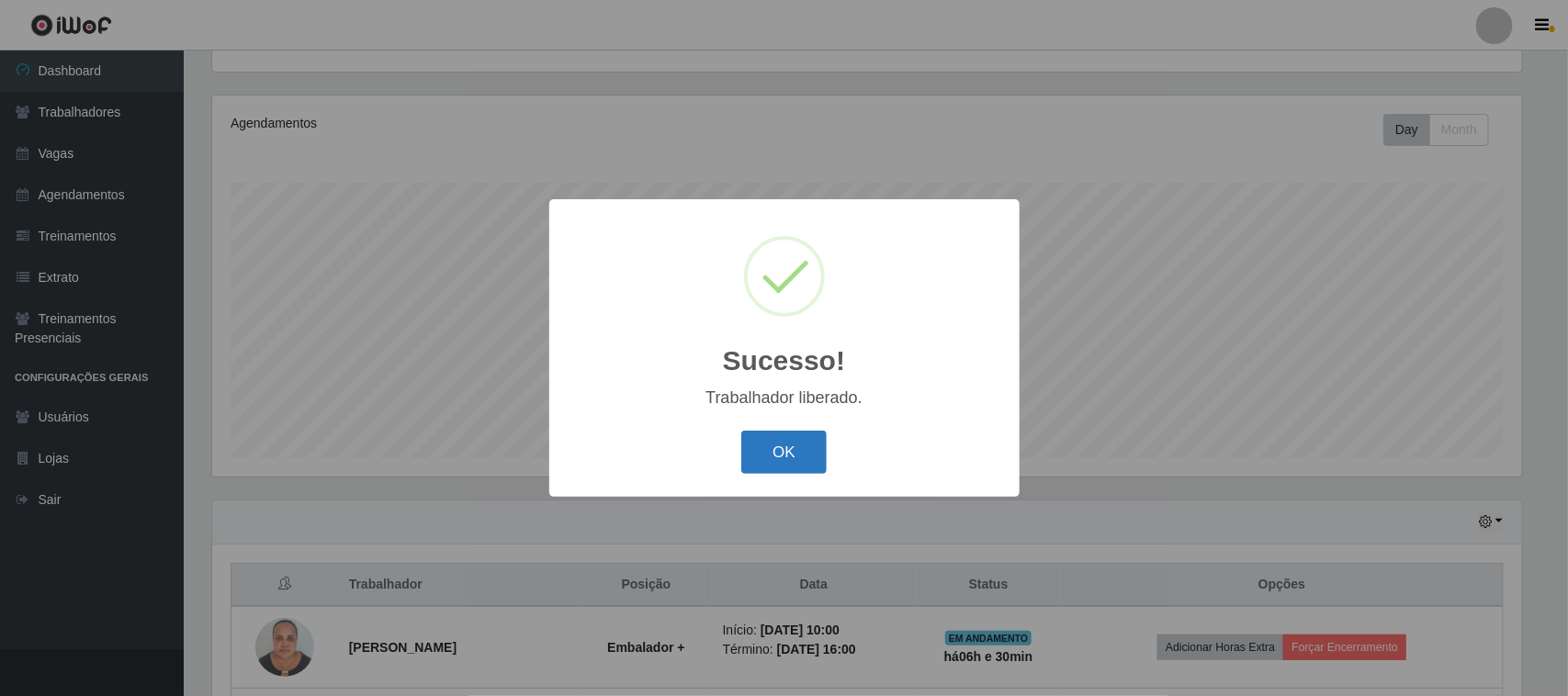
click at [778, 450] on button "OK" at bounding box center [784, 452] width 85 height 43
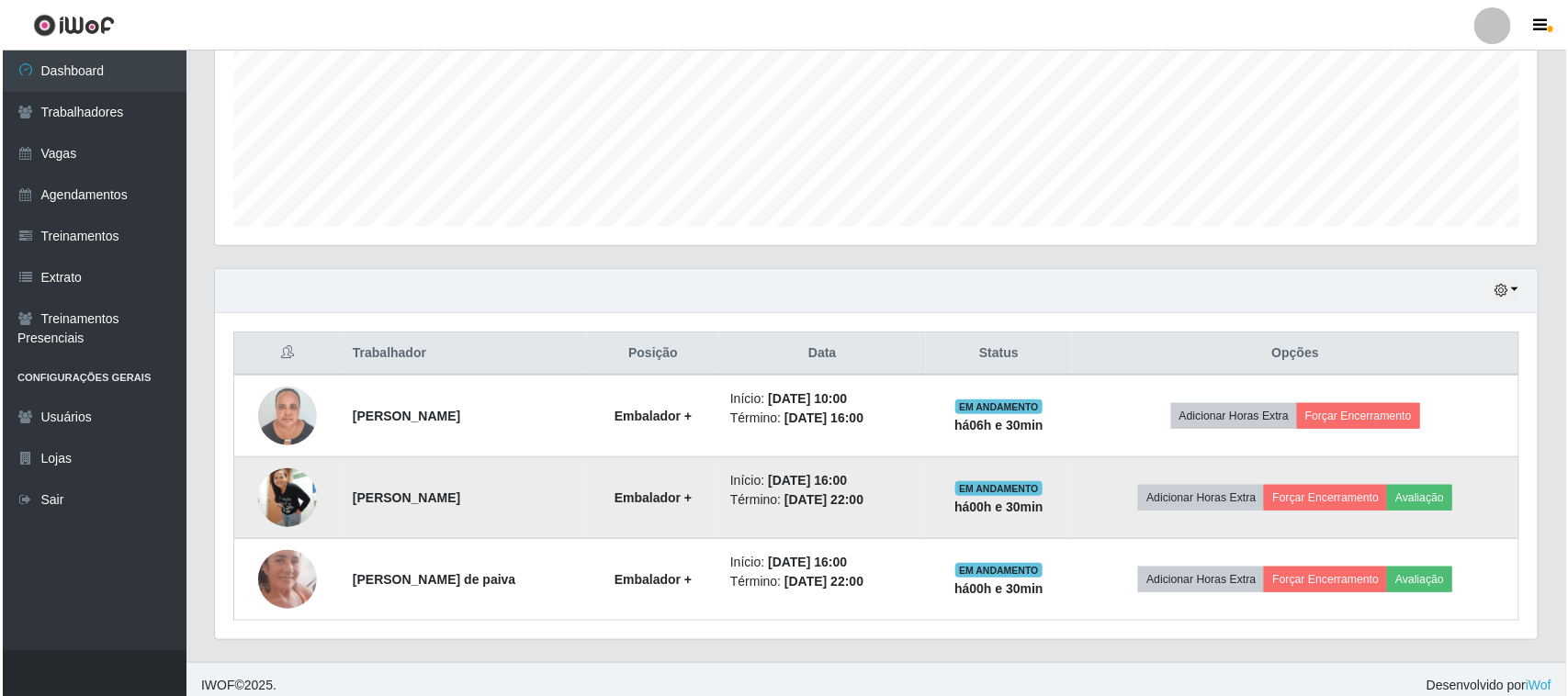
scroll to position [443, 0]
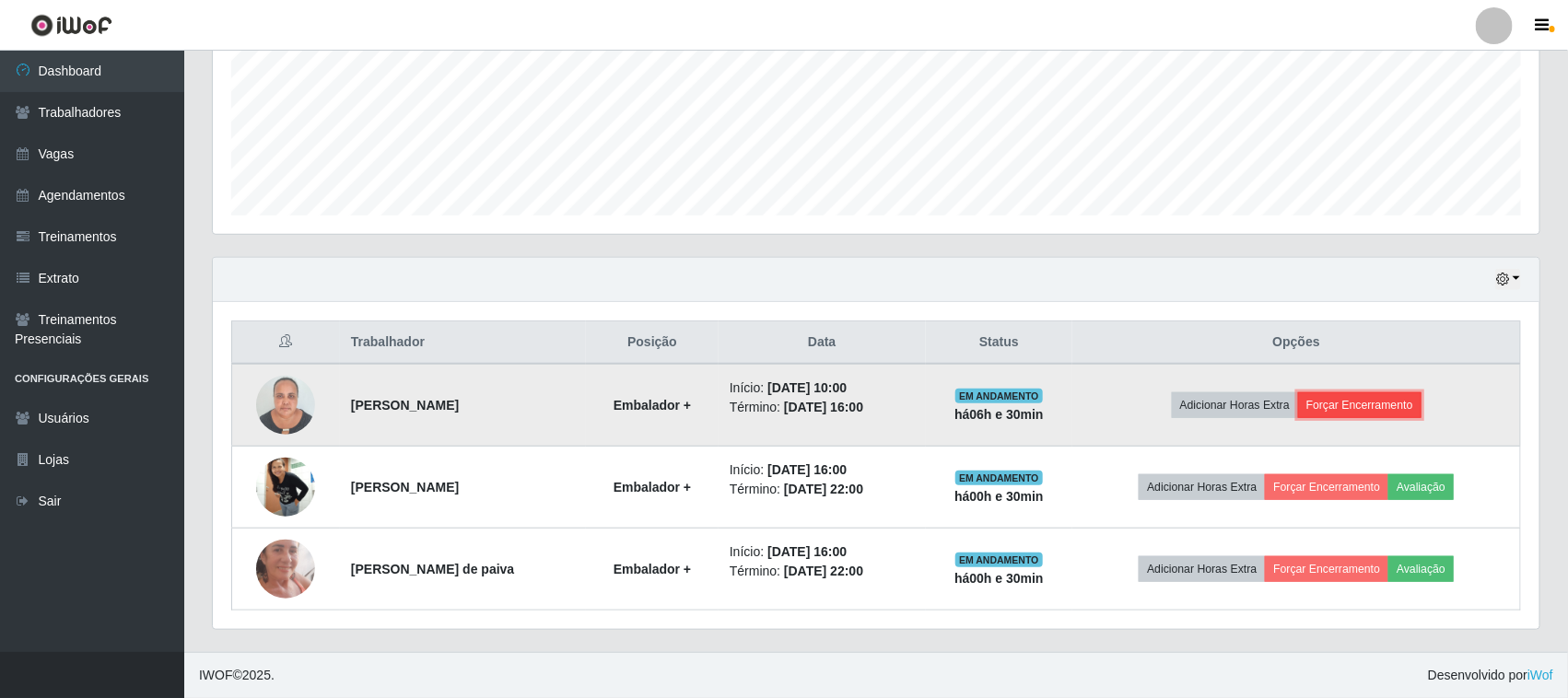
click at [1396, 401] on button "Forçar Encerramento" at bounding box center [1360, 405] width 123 height 26
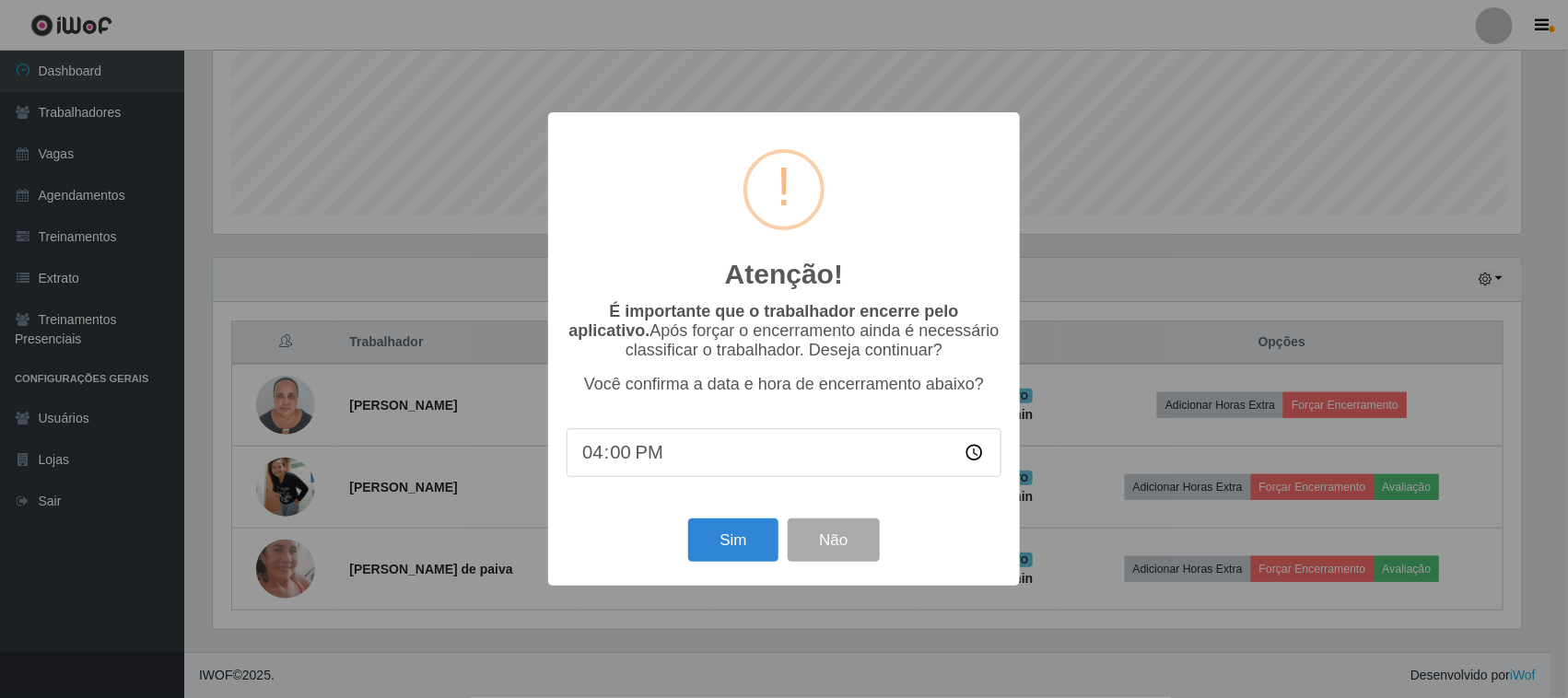
scroll to position [383, 1314]
click at [734, 545] on button "Sim" at bounding box center [735, 540] width 89 height 43
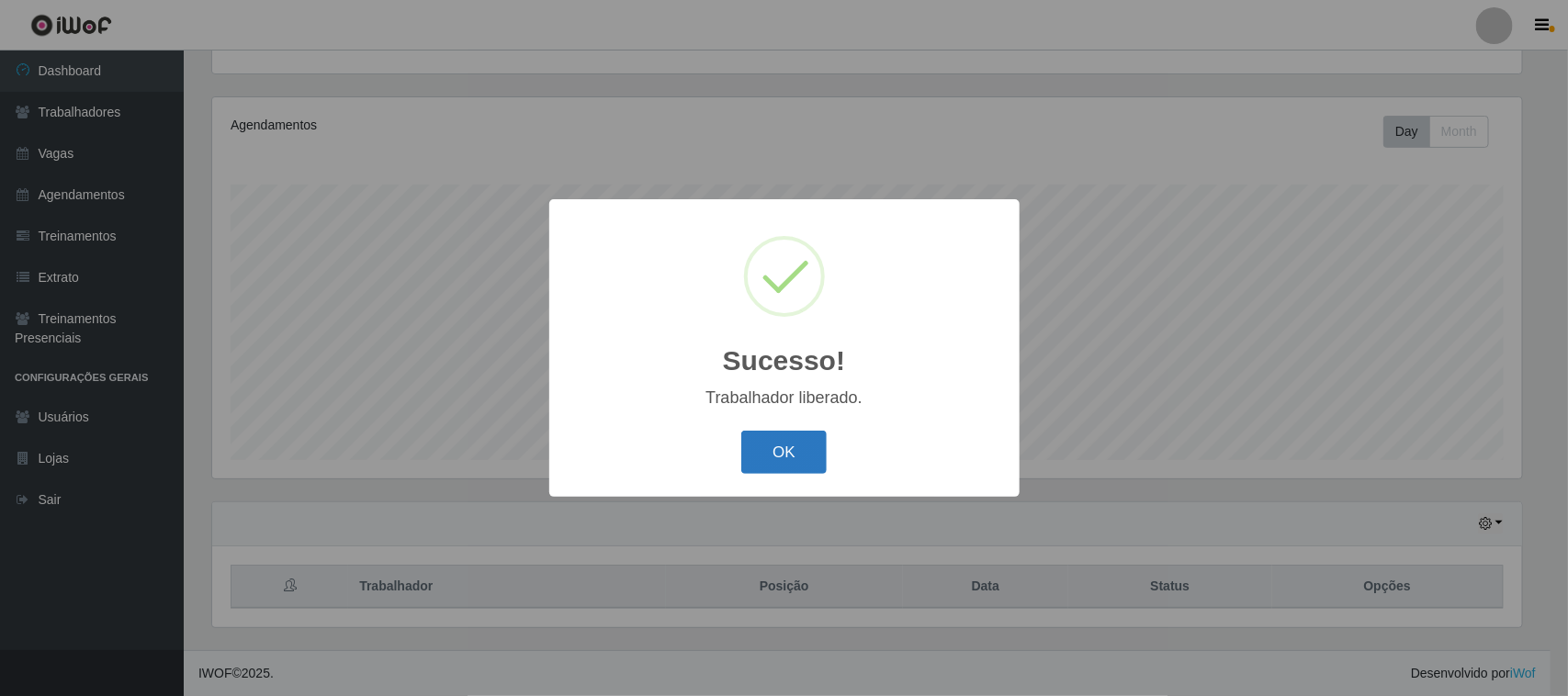
click at [799, 457] on button "OK" at bounding box center [784, 452] width 85 height 43
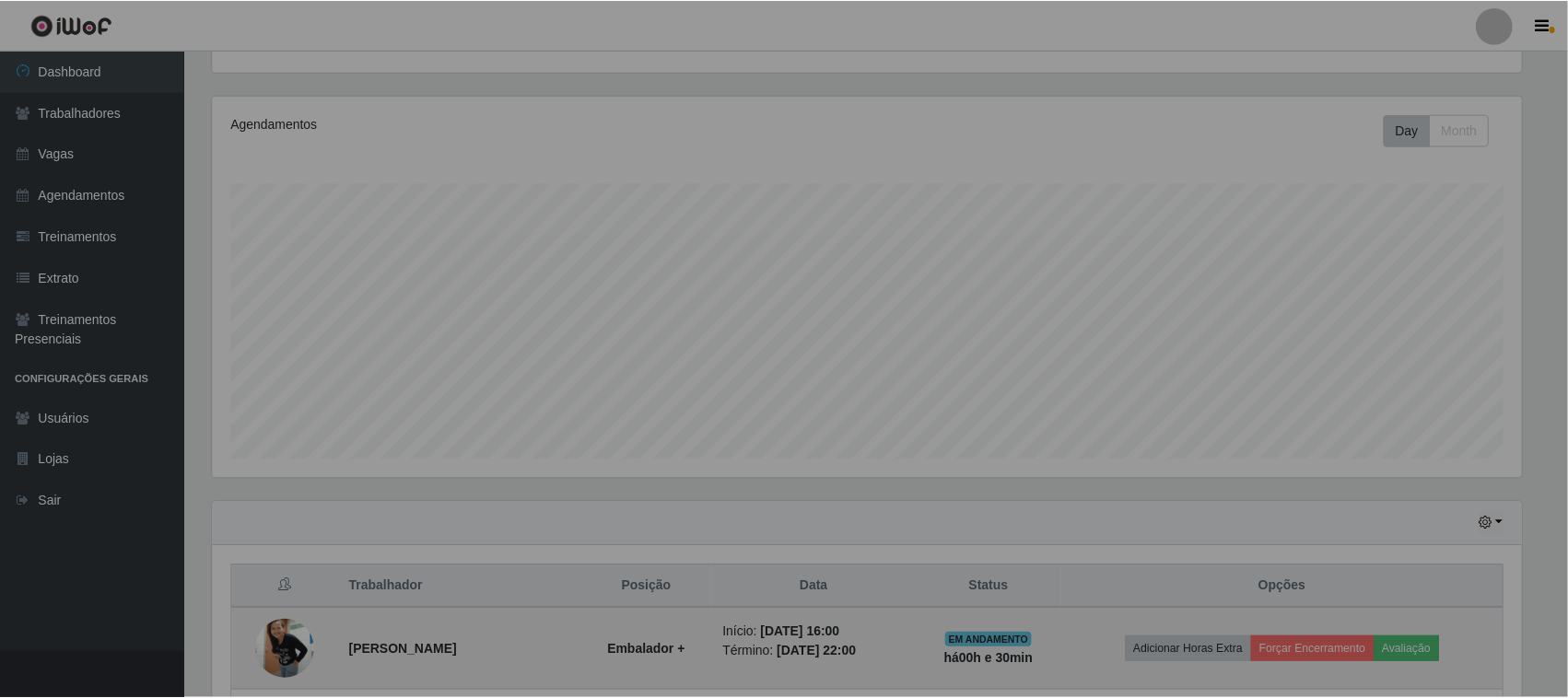
scroll to position [383, 1327]
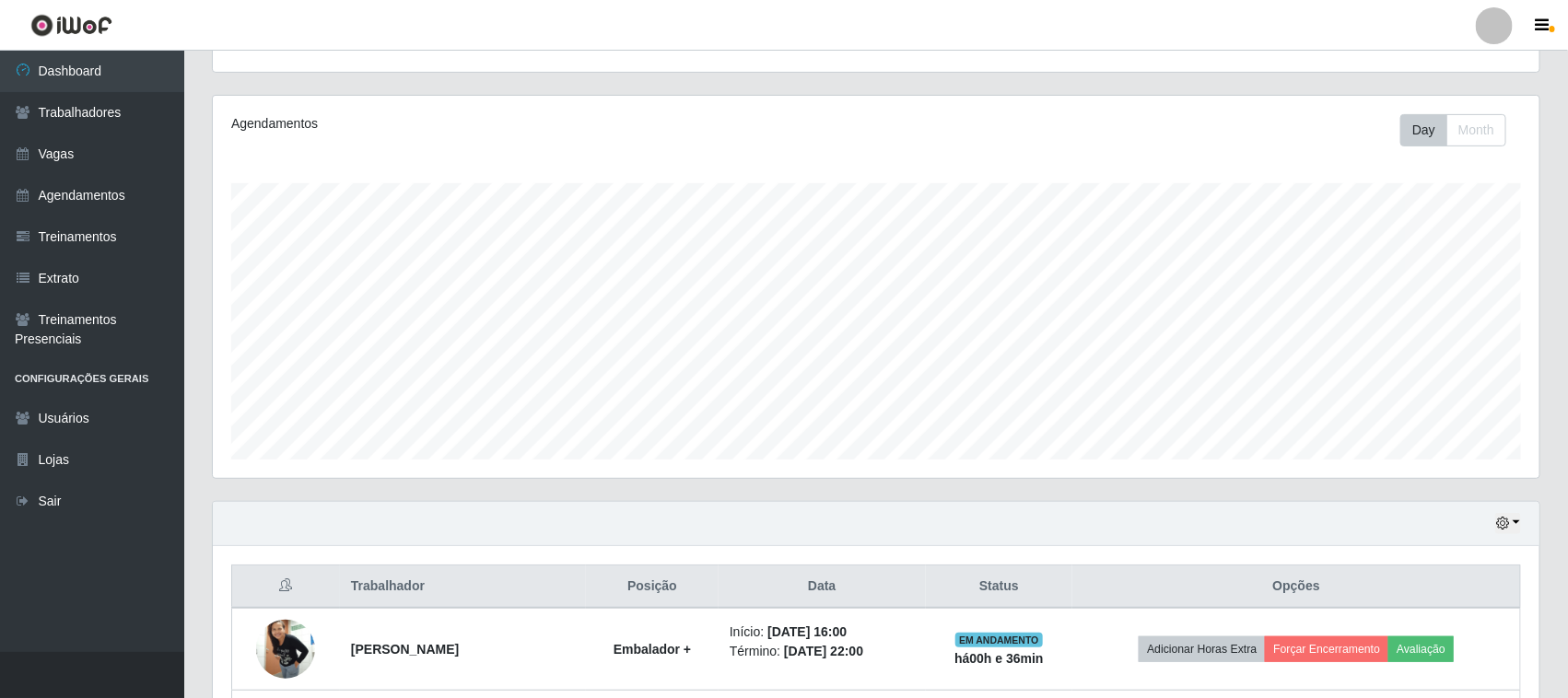
drag, startPoint x: 602, startPoint y: 171, endPoint x: 685, endPoint y: 175, distance: 83.1
click at [685, 175] on div "Agendamentos Day Month 10/07 Agendamentos 24" at bounding box center [876, 286] width 1327 height 382
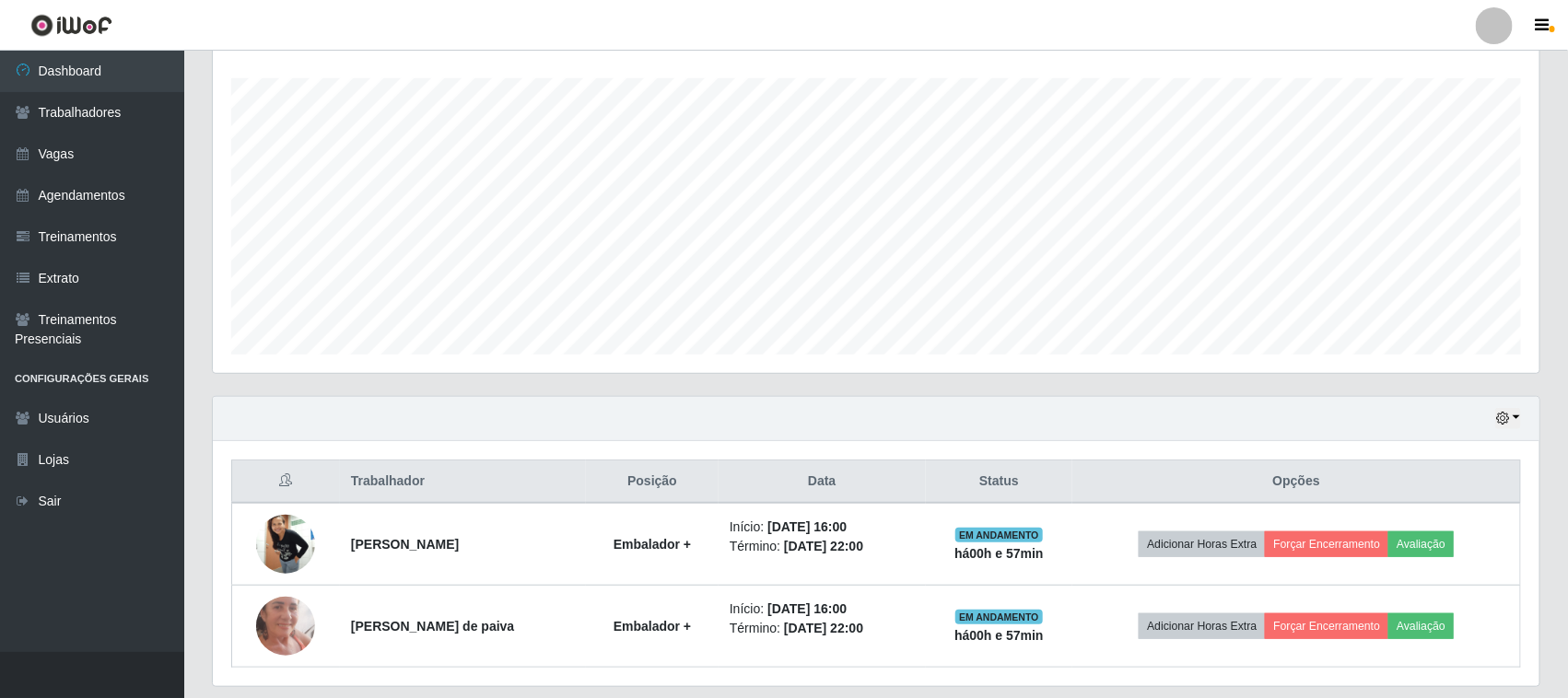
scroll to position [362, 0]
